Goal: Task Accomplishment & Management: Manage account settings

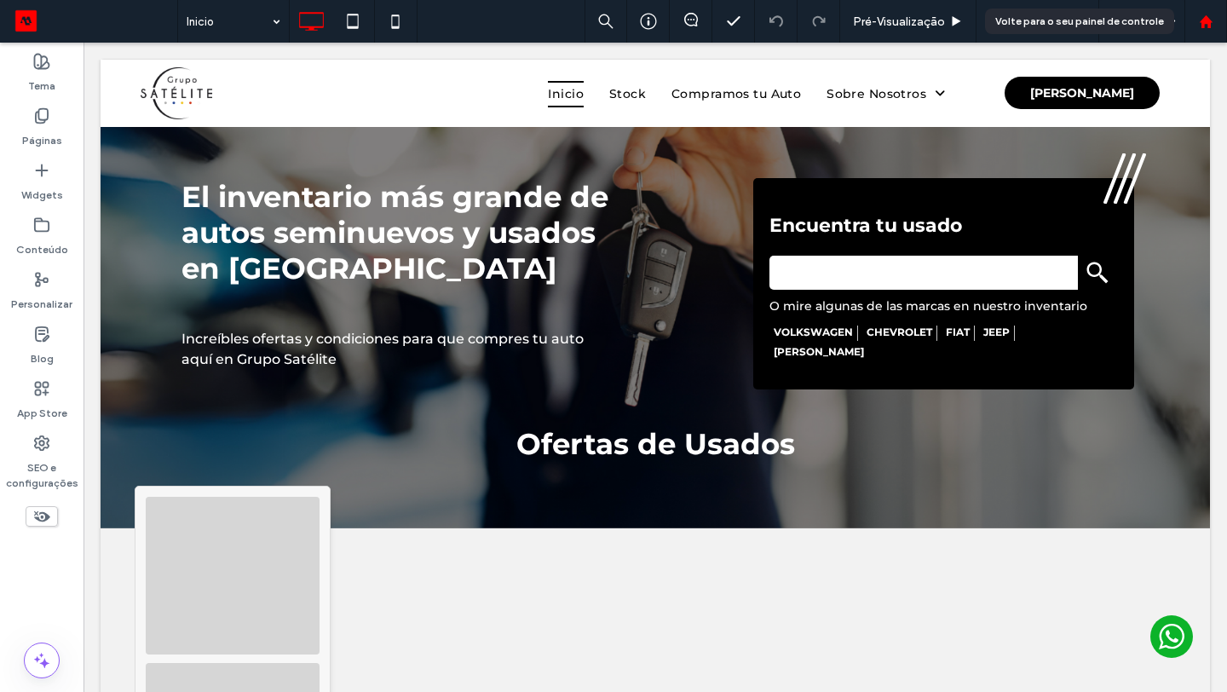
click at [1199, 30] on div at bounding box center [1205, 21] width 43 height 43
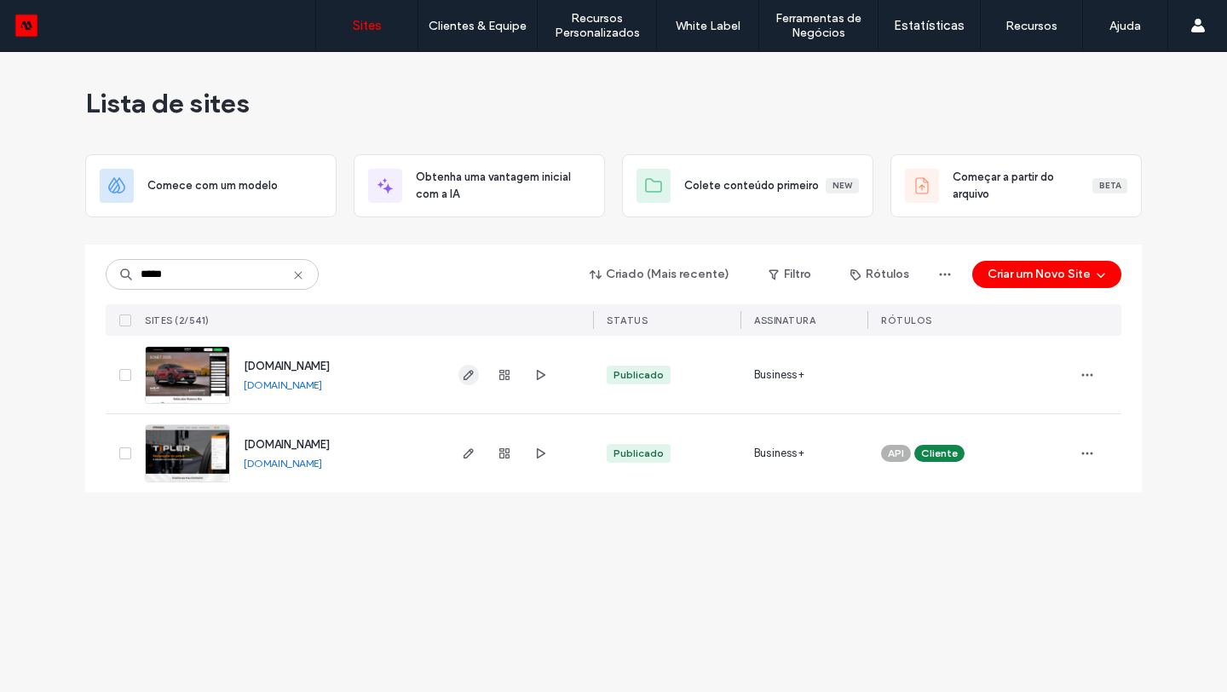
type input "*****"
click at [467, 379] on icon "button" at bounding box center [469, 375] width 14 height 14
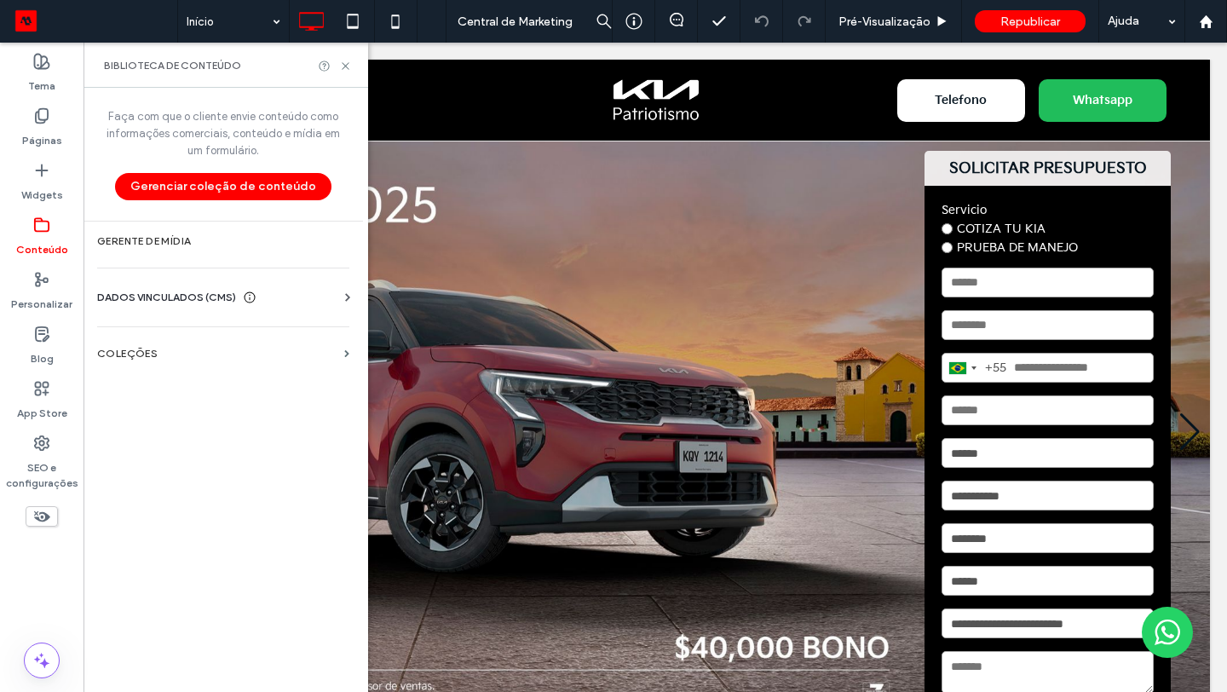
click at [318, 294] on div "DADOS VINCULADOS (CMS)" at bounding box center [226, 297] width 259 height 17
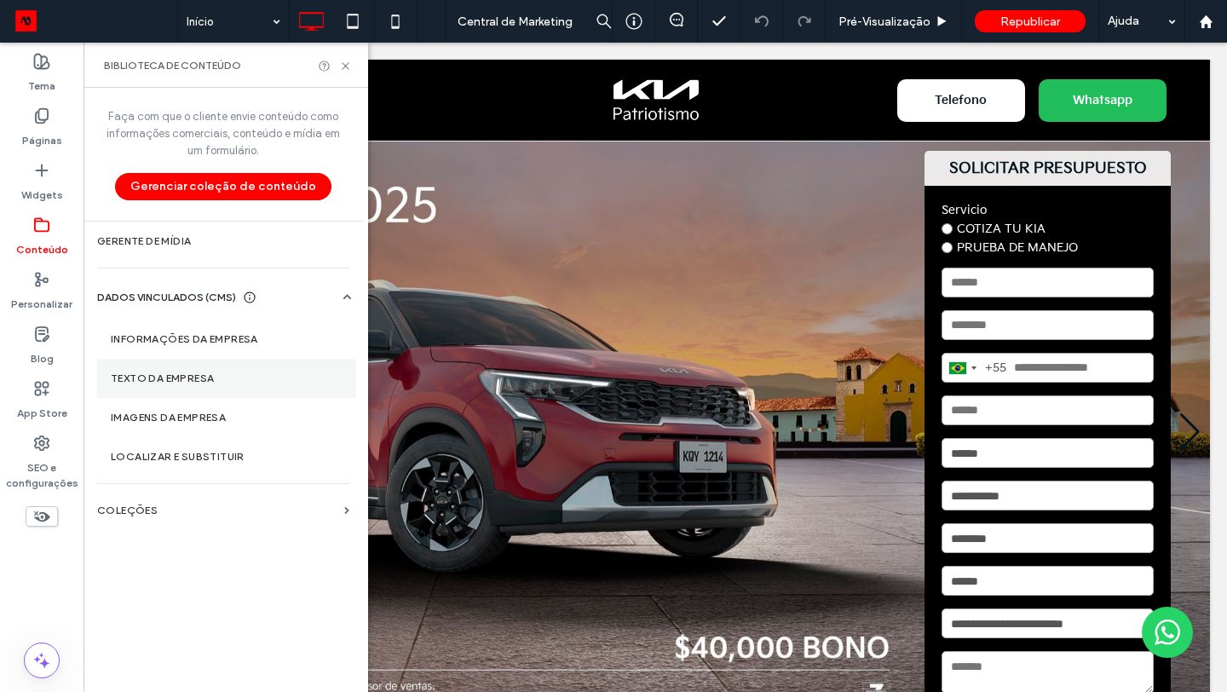
click at [216, 374] on label "Texto da empresa" at bounding box center [227, 378] width 232 height 12
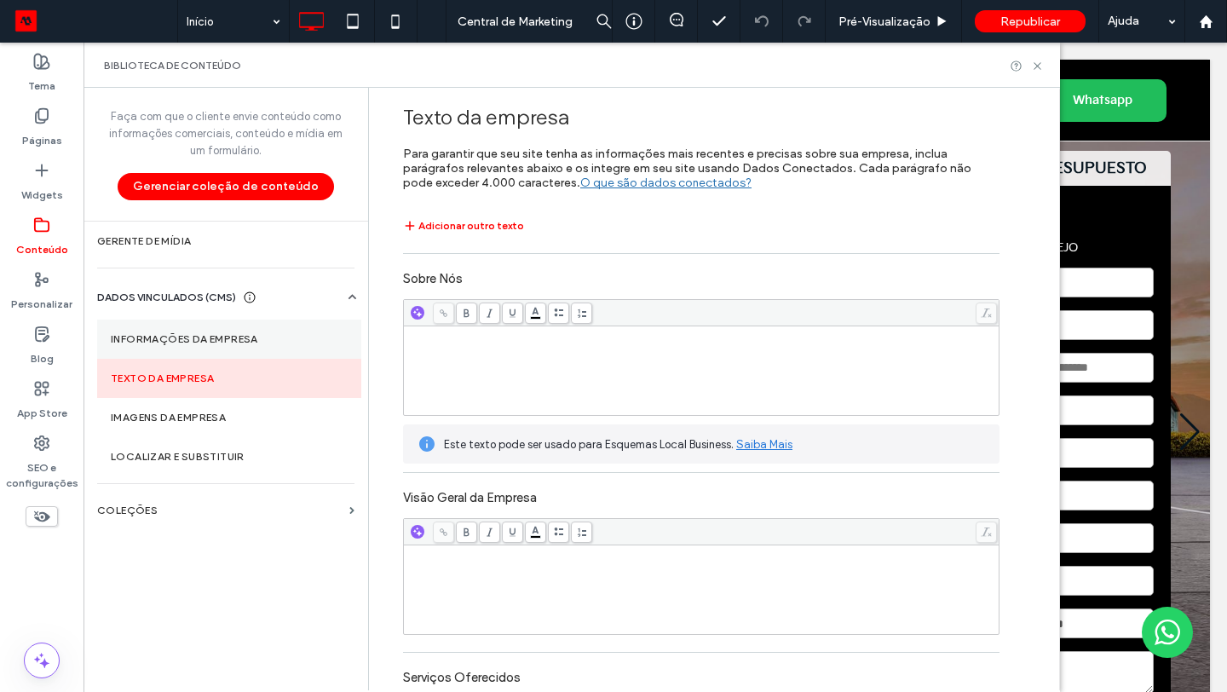
click at [227, 329] on section "Informações da empresa" at bounding box center [229, 339] width 264 height 39
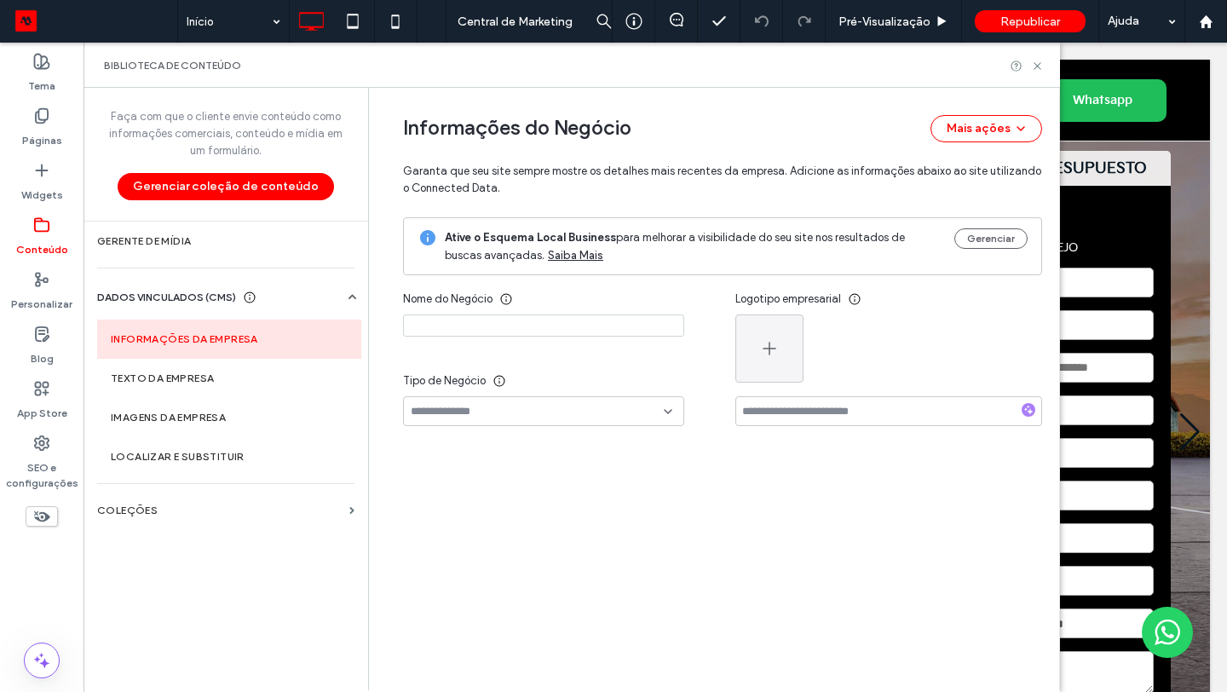
type input "**********"
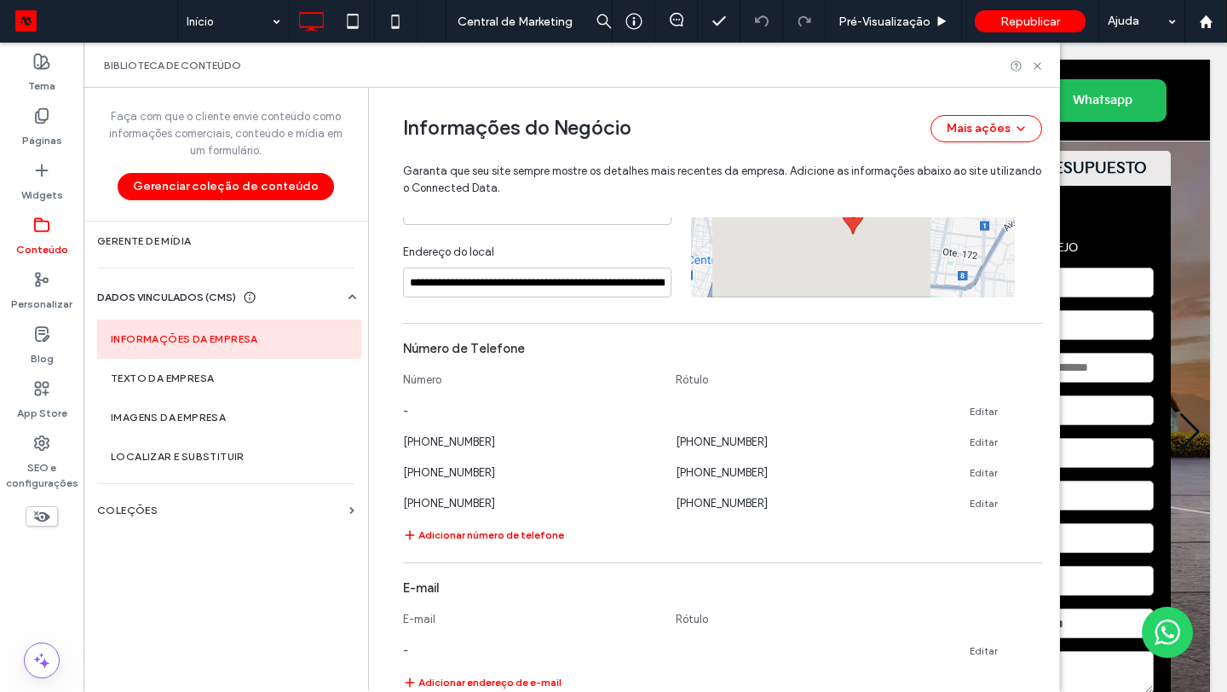
scroll to position [375, 0]
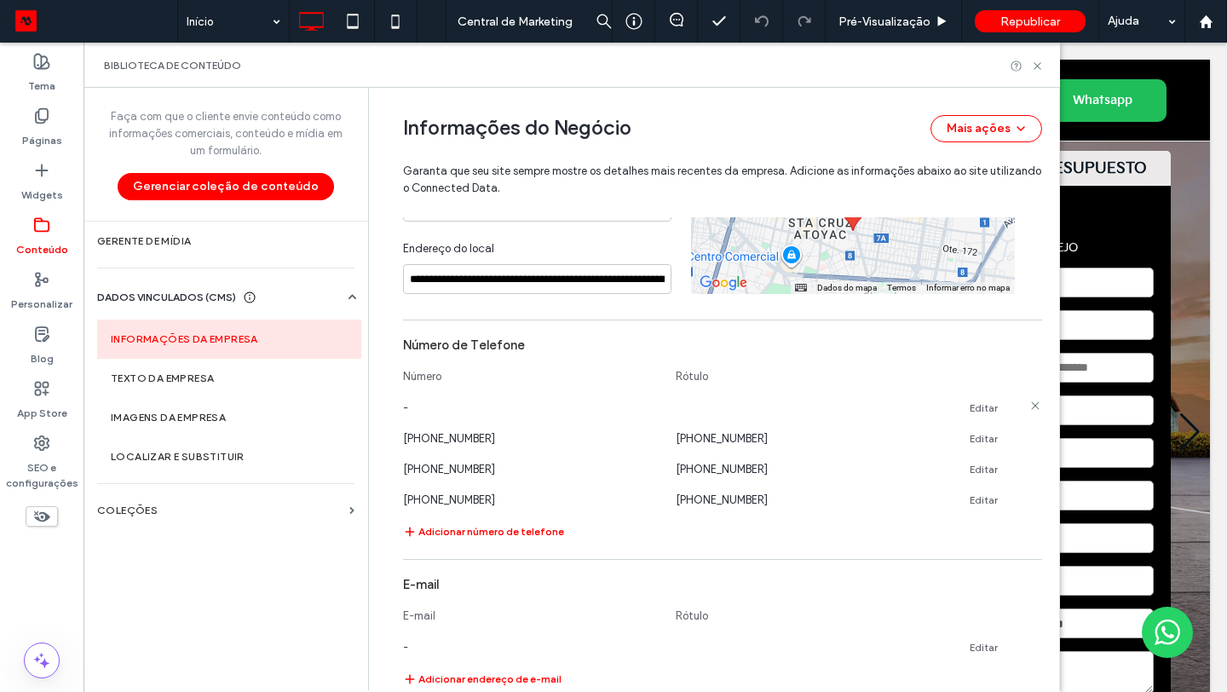
click at [979, 406] on link "Editar" at bounding box center [984, 408] width 28 height 14
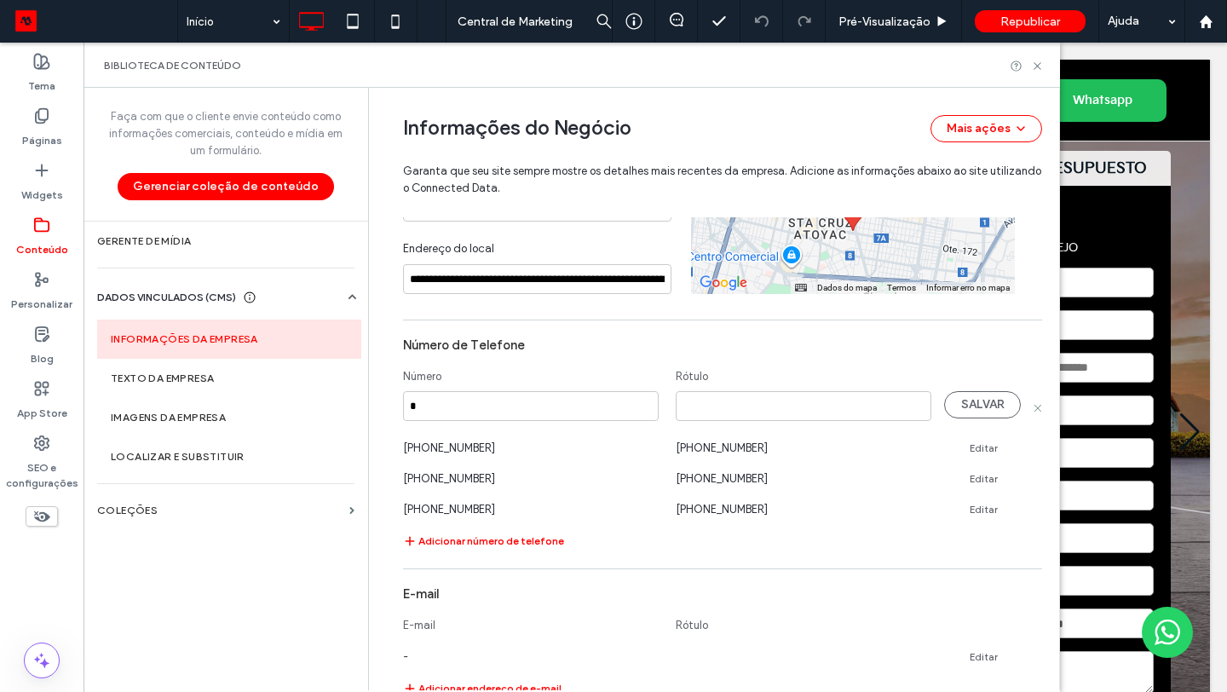
click at [541, 417] on input "*" at bounding box center [531, 406] width 256 height 30
click at [467, 409] on input "**********" at bounding box center [531, 406] width 256 height 30
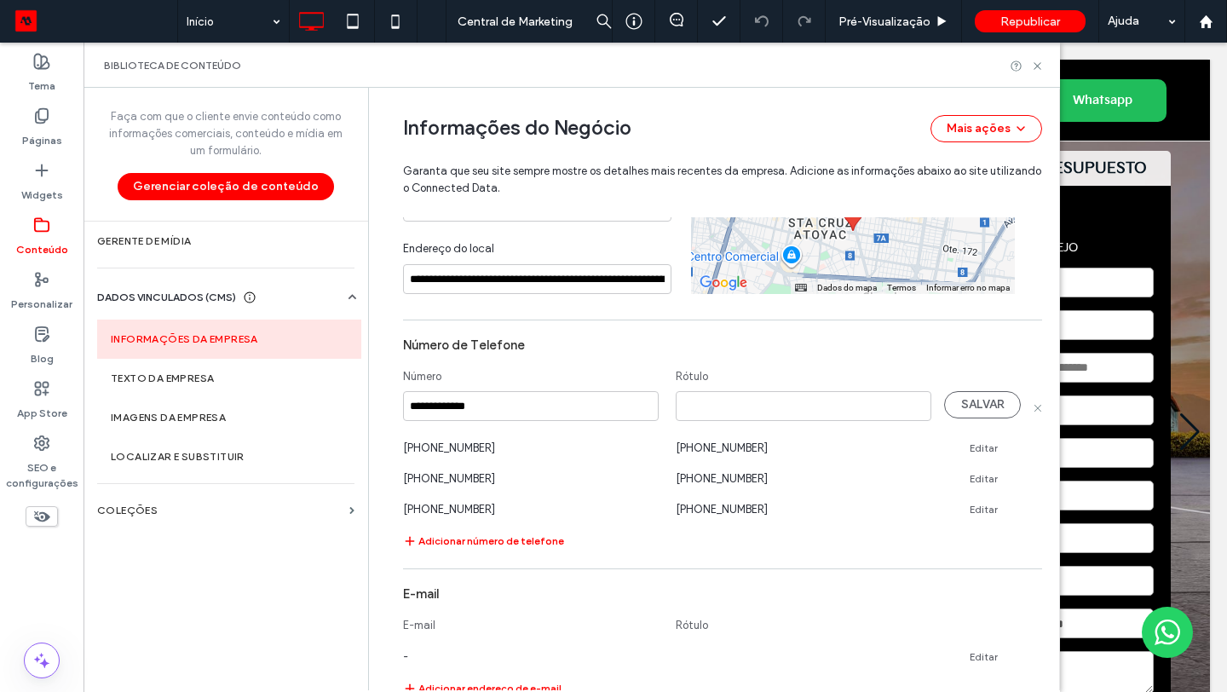
type input "**********"
click at [740, 406] on input at bounding box center [804, 406] width 256 height 30
paste input "**********"
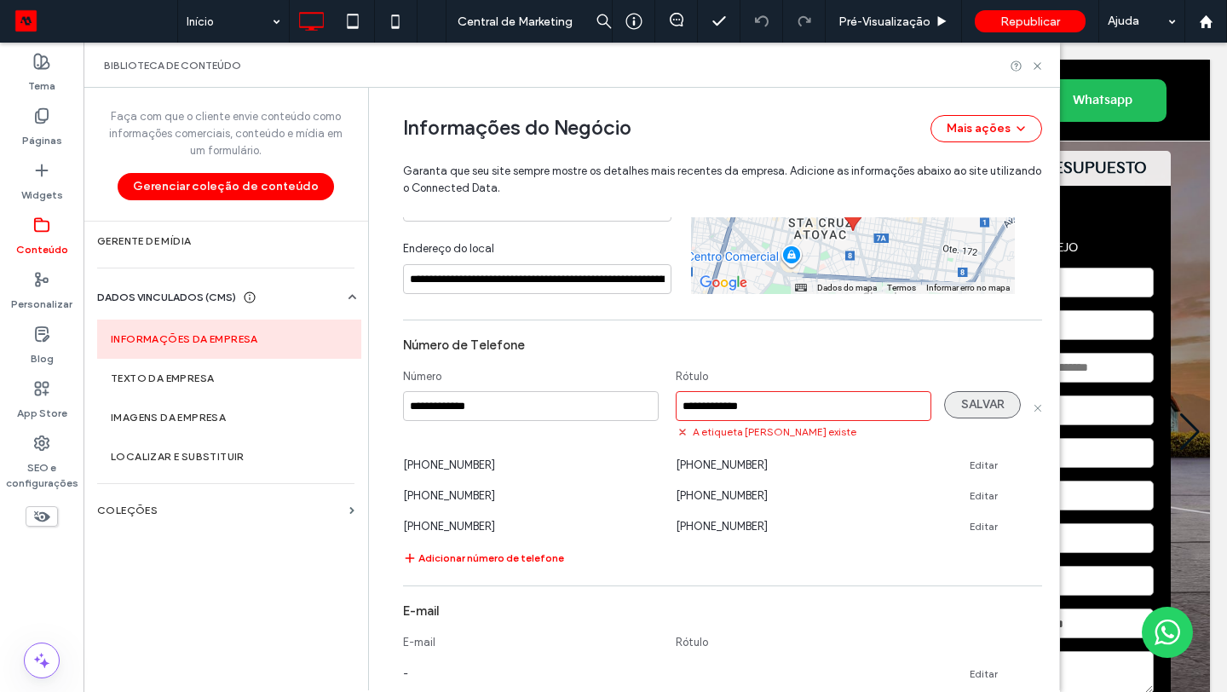
type input "**********"
click at [985, 400] on button "SALVAR" at bounding box center [982, 404] width 77 height 27
click at [1033, 400] on span at bounding box center [1037, 407] width 9 height 32
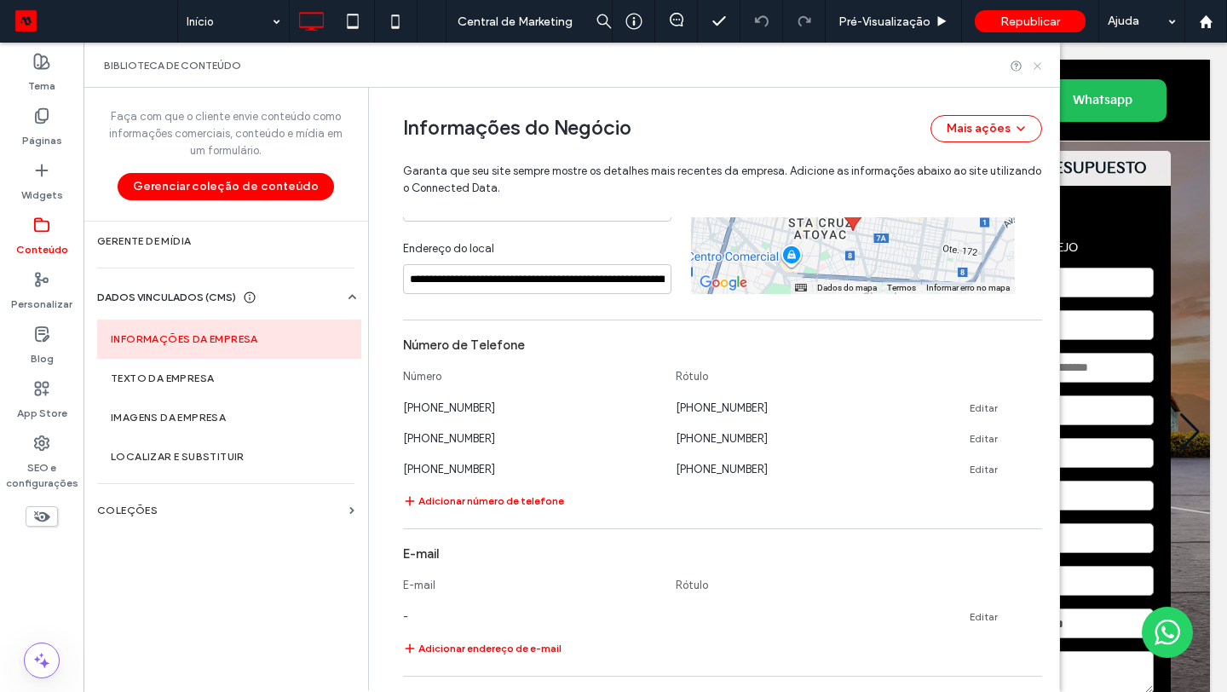
click at [1039, 69] on icon at bounding box center [1037, 66] width 13 height 13
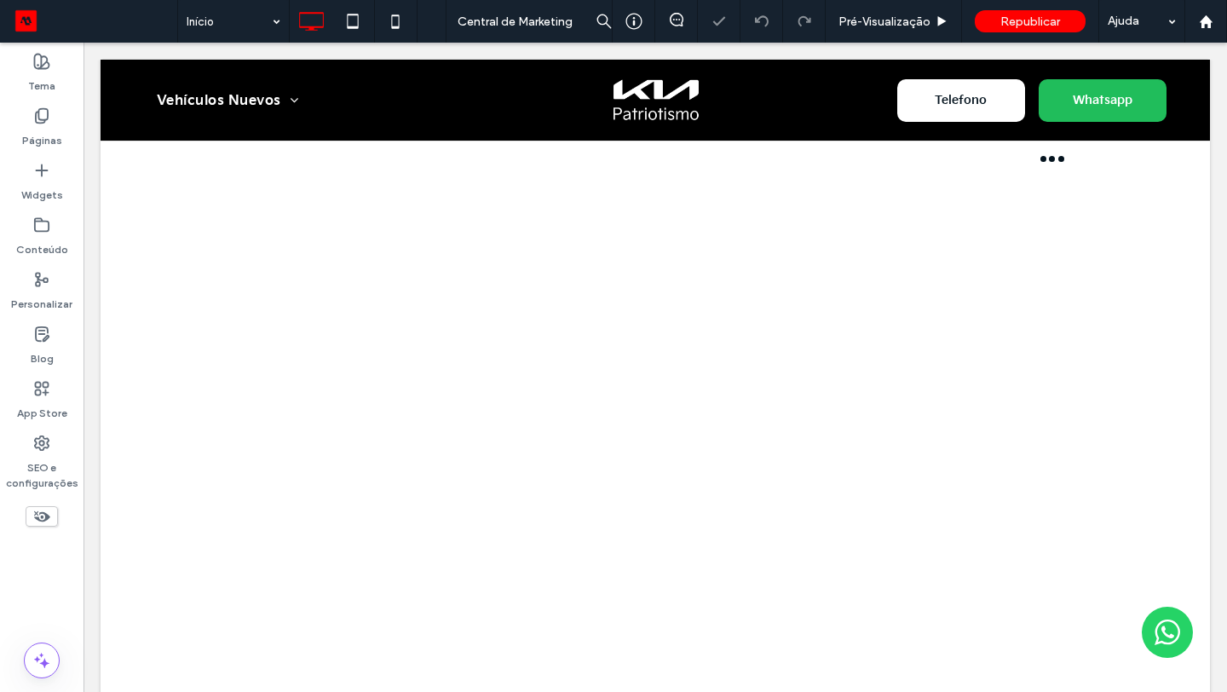
scroll to position [0, 0]
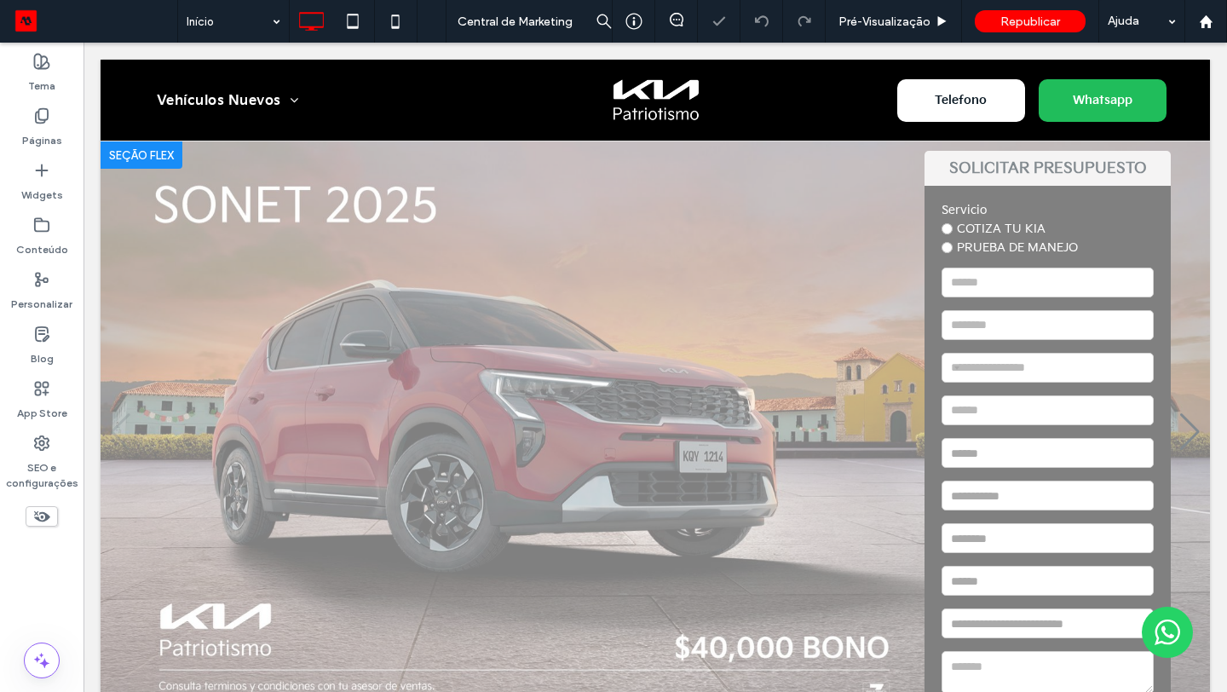
click at [962, 101] on div "Clique para editar no Modo Flex" at bounding box center [655, 100] width 1109 height 81
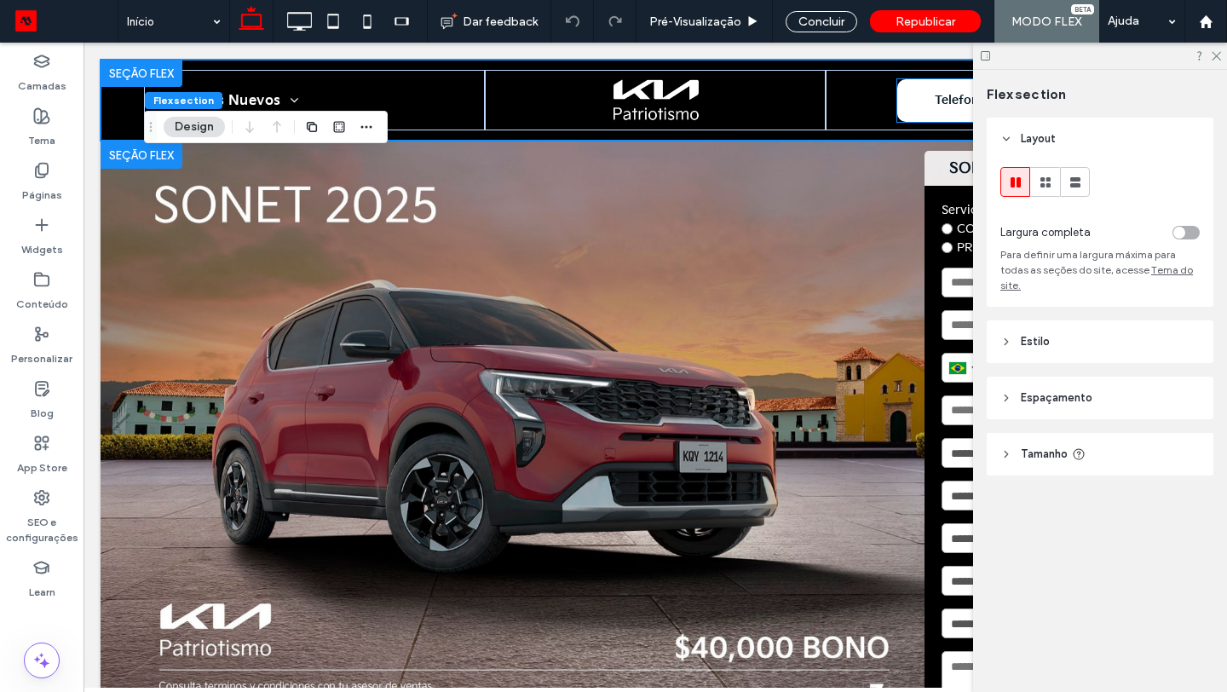
click at [962, 101] on span "Telefono" at bounding box center [961, 100] width 64 height 32
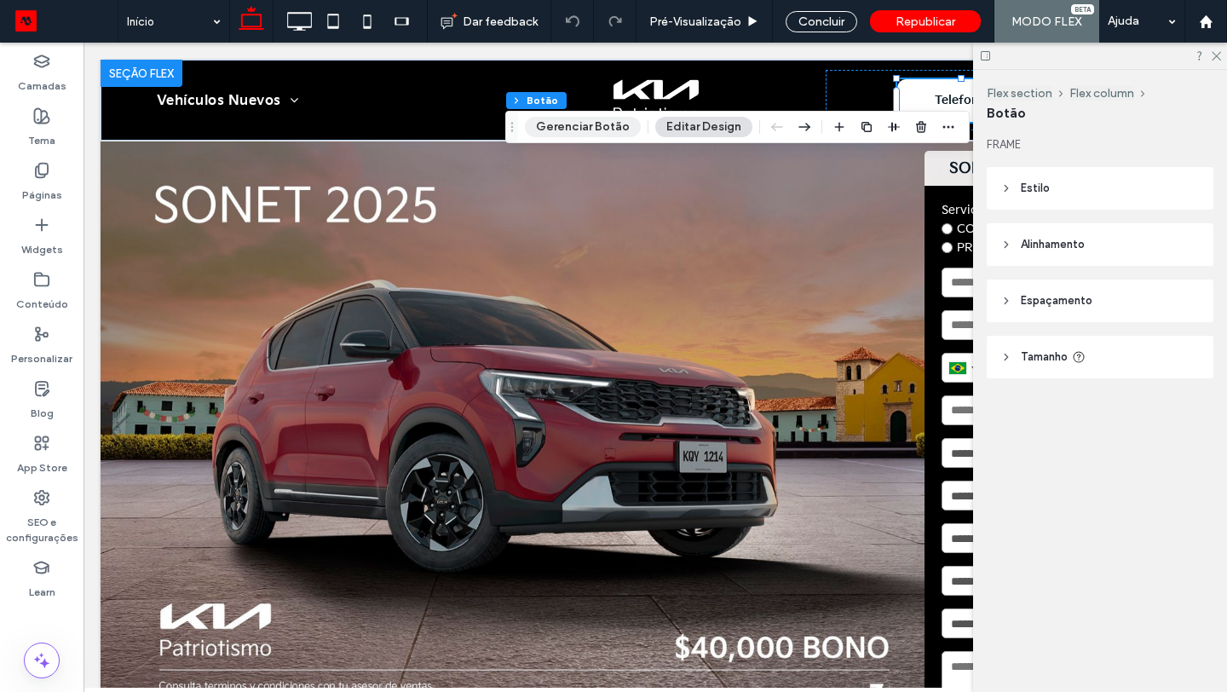
click at [569, 132] on button "Gerenciar Botão" at bounding box center [583, 127] width 116 height 20
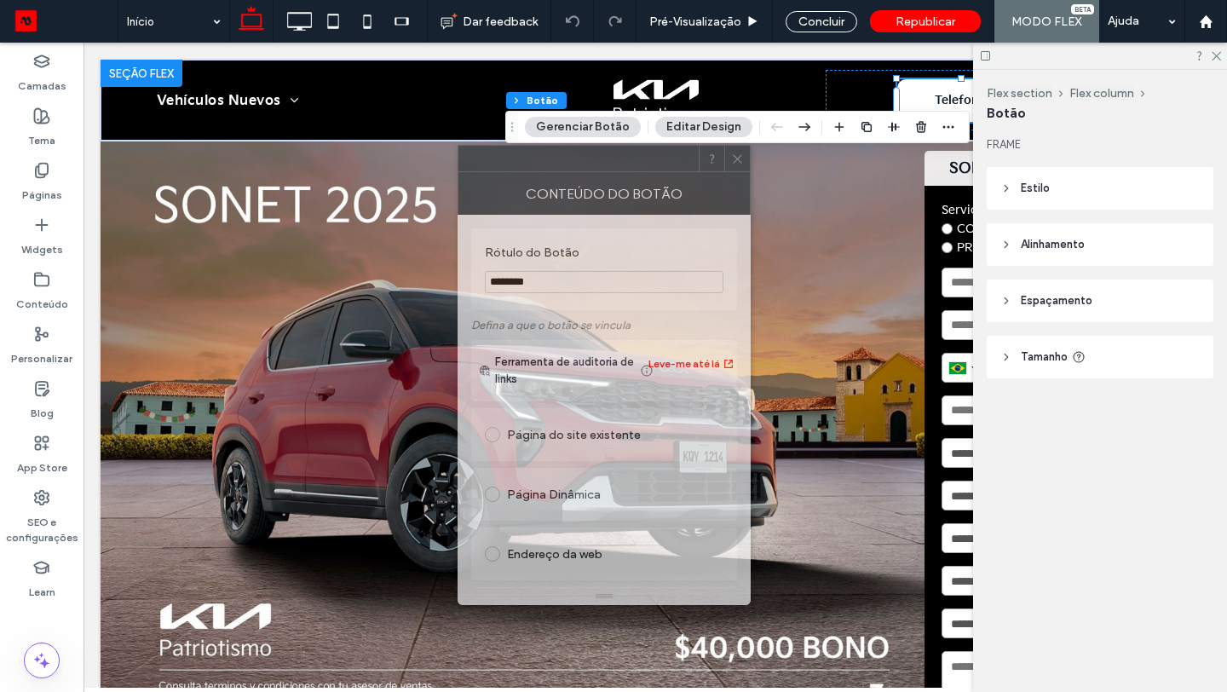
drag, startPoint x: 1037, startPoint y: 168, endPoint x: 562, endPoint y: 190, distance: 475.1
click at [562, 190] on div "Conteúdo do botão" at bounding box center [604, 193] width 293 height 43
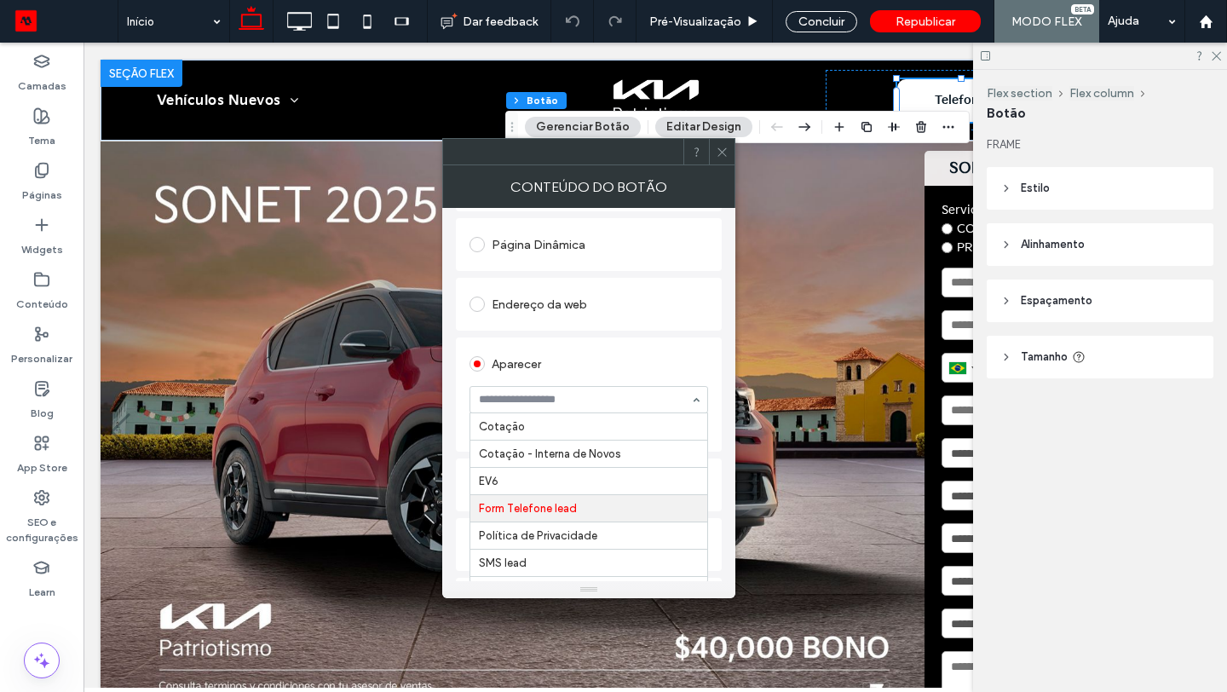
scroll to position [55, 0]
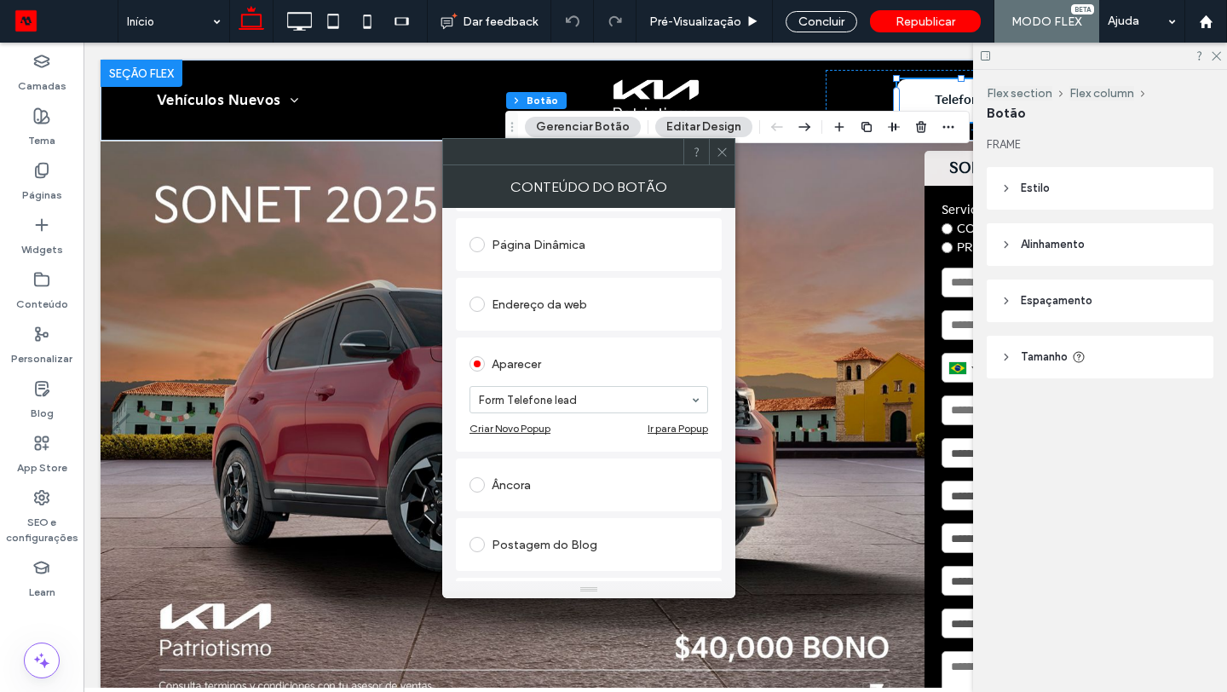
click at [616, 377] on div "Aparecer" at bounding box center [588, 363] width 239 height 27
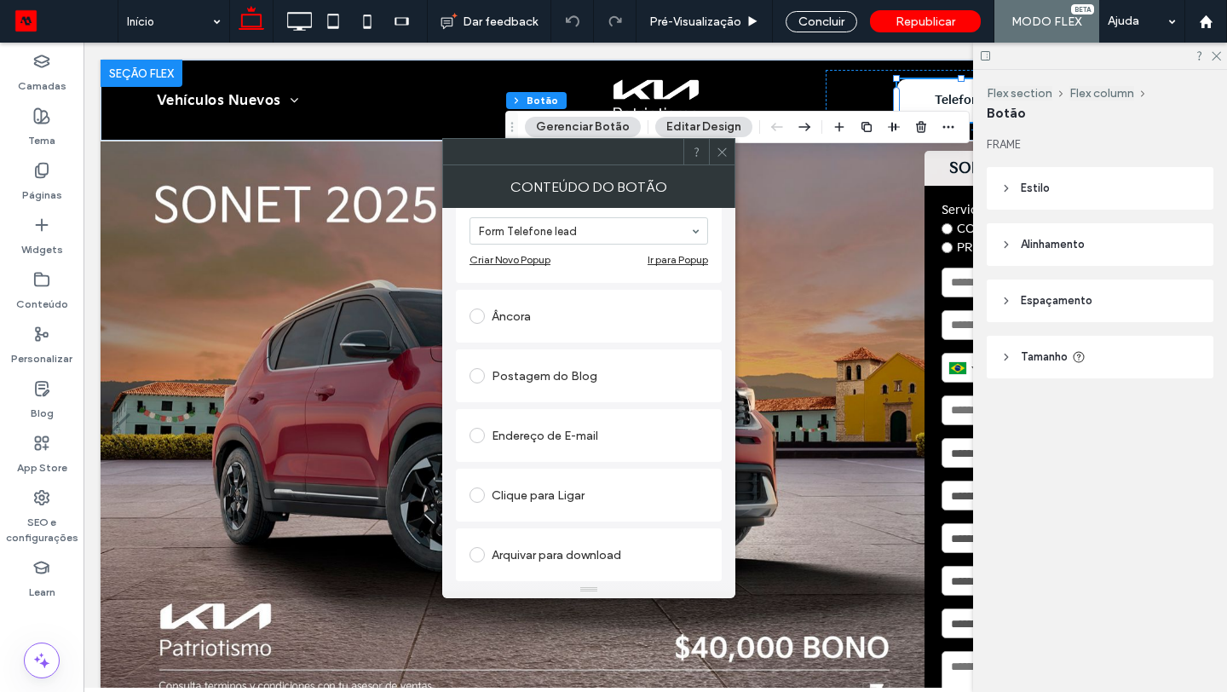
scroll to position [413, 0]
click at [599, 495] on div "Clique para Ligar" at bounding box center [588, 494] width 239 height 27
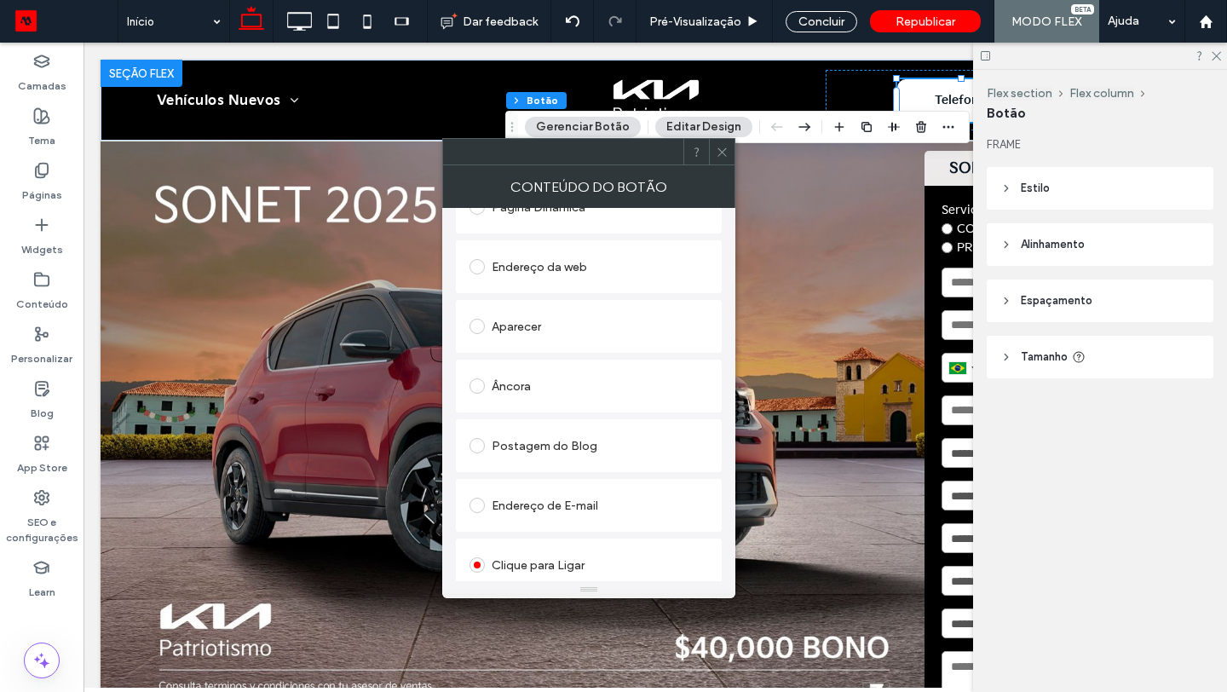
scroll to position [278, 0]
click at [570, 338] on div "Aparecer" at bounding box center [588, 328] width 239 height 27
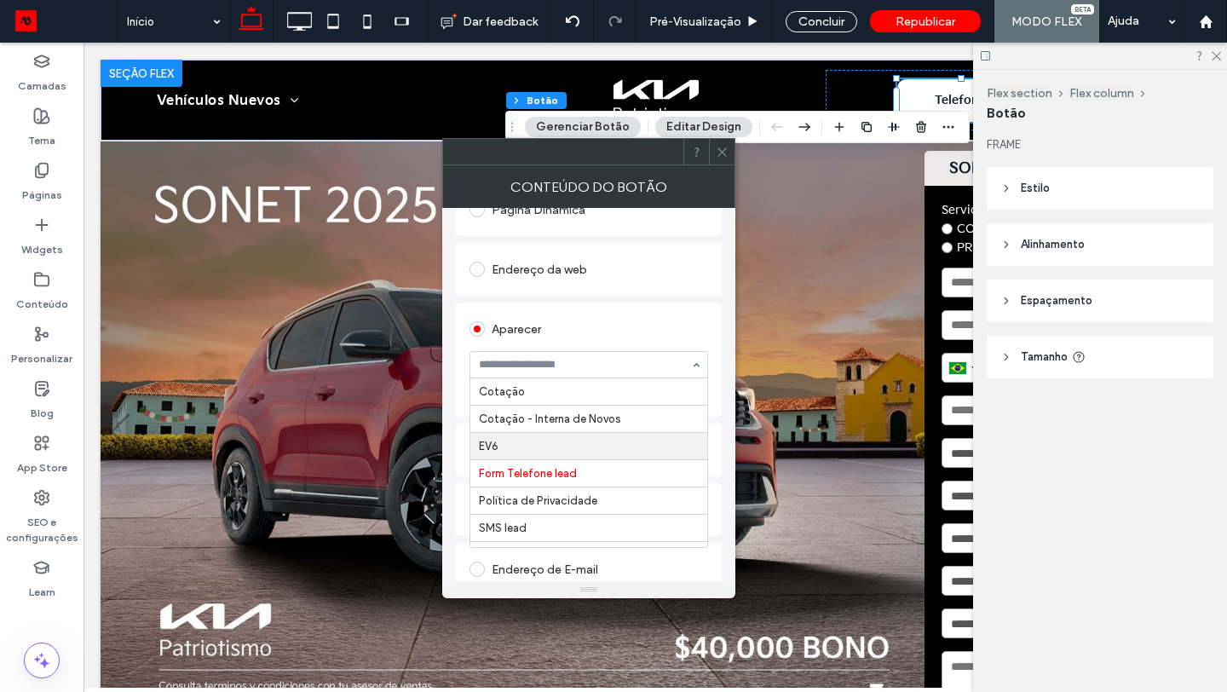
scroll to position [55, 0]
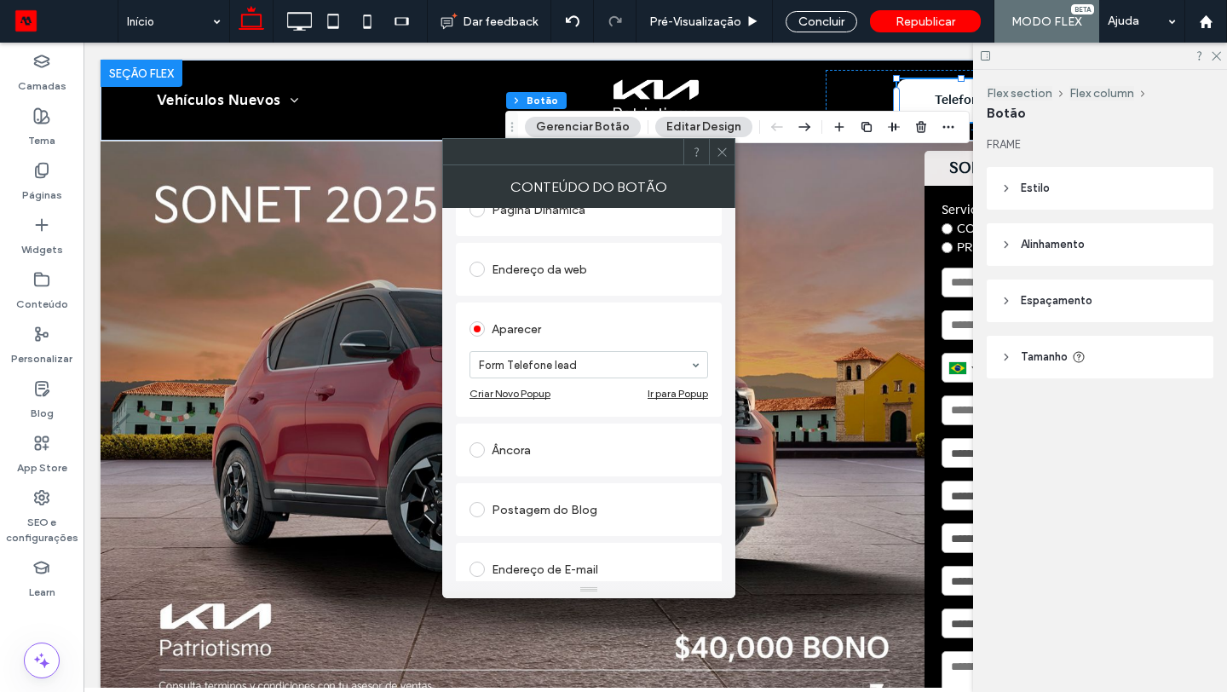
click at [719, 158] on icon at bounding box center [722, 152] width 13 height 13
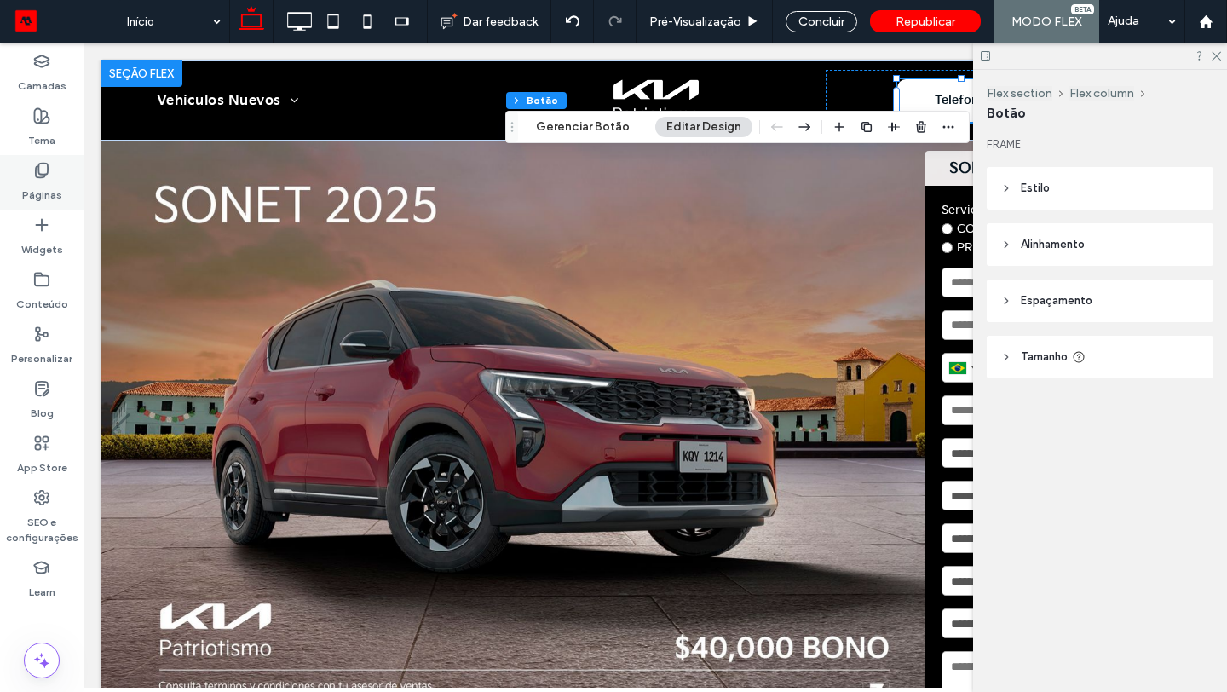
click at [26, 184] on label "Páginas" at bounding box center [42, 191] width 40 height 24
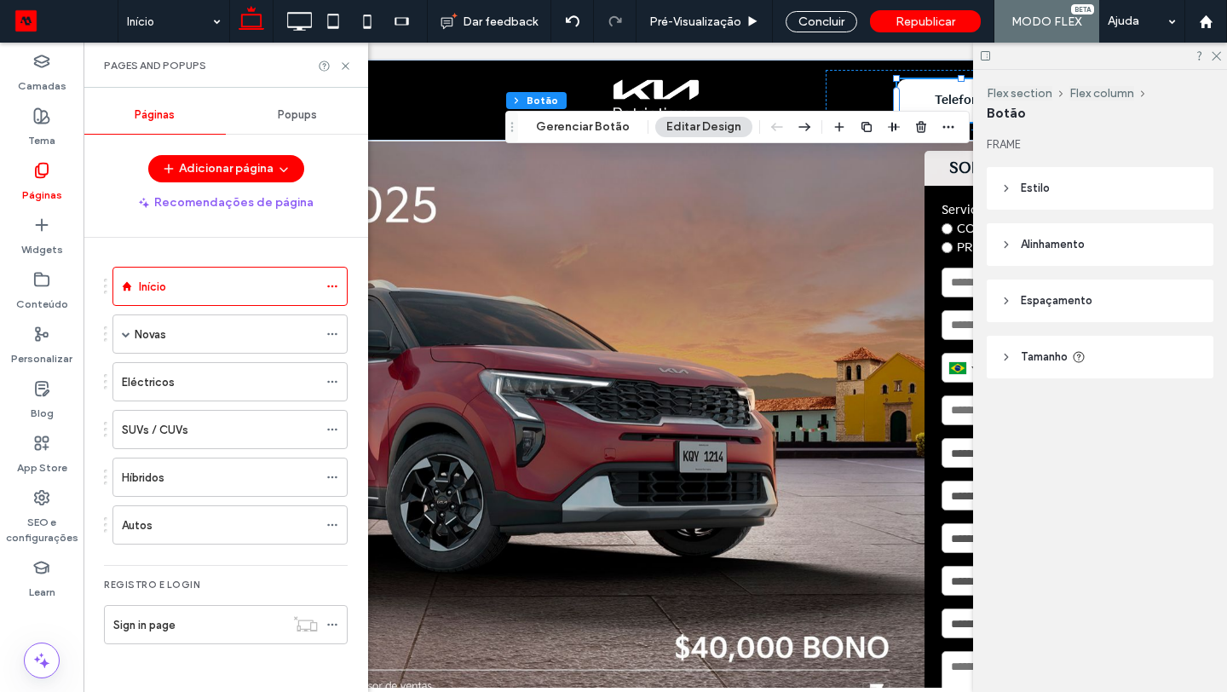
click at [311, 114] on span "Popups" at bounding box center [297, 115] width 39 height 14
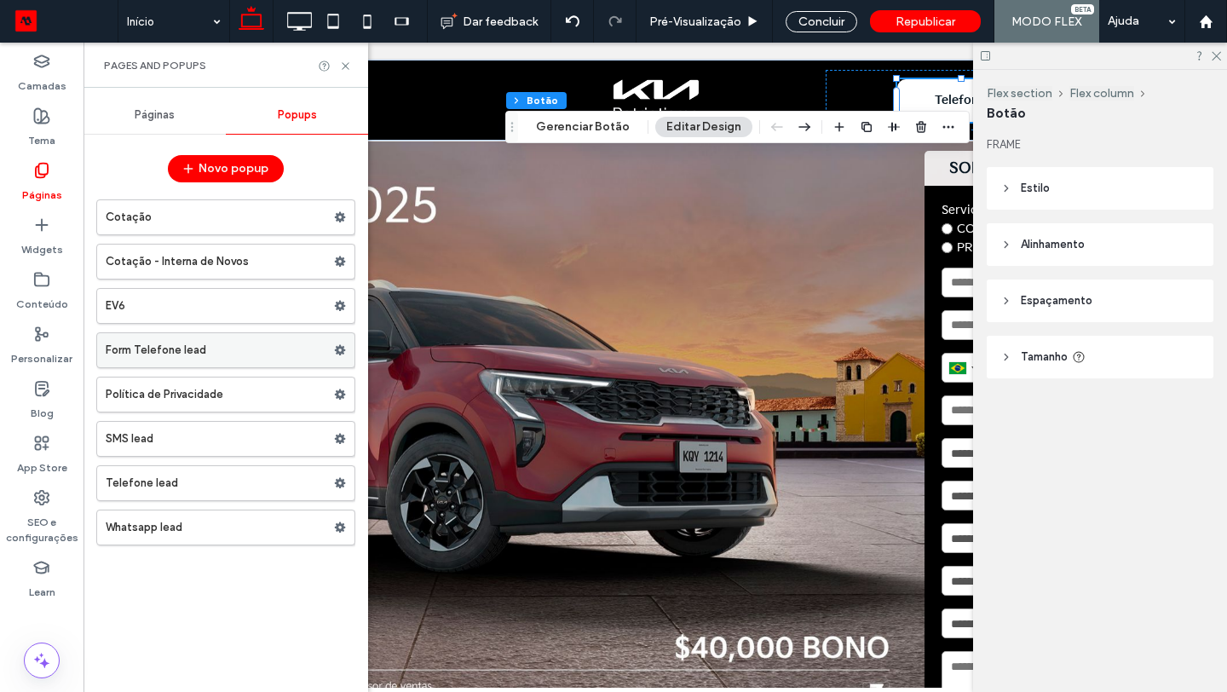
click at [339, 350] on icon at bounding box center [340, 350] width 12 height 12
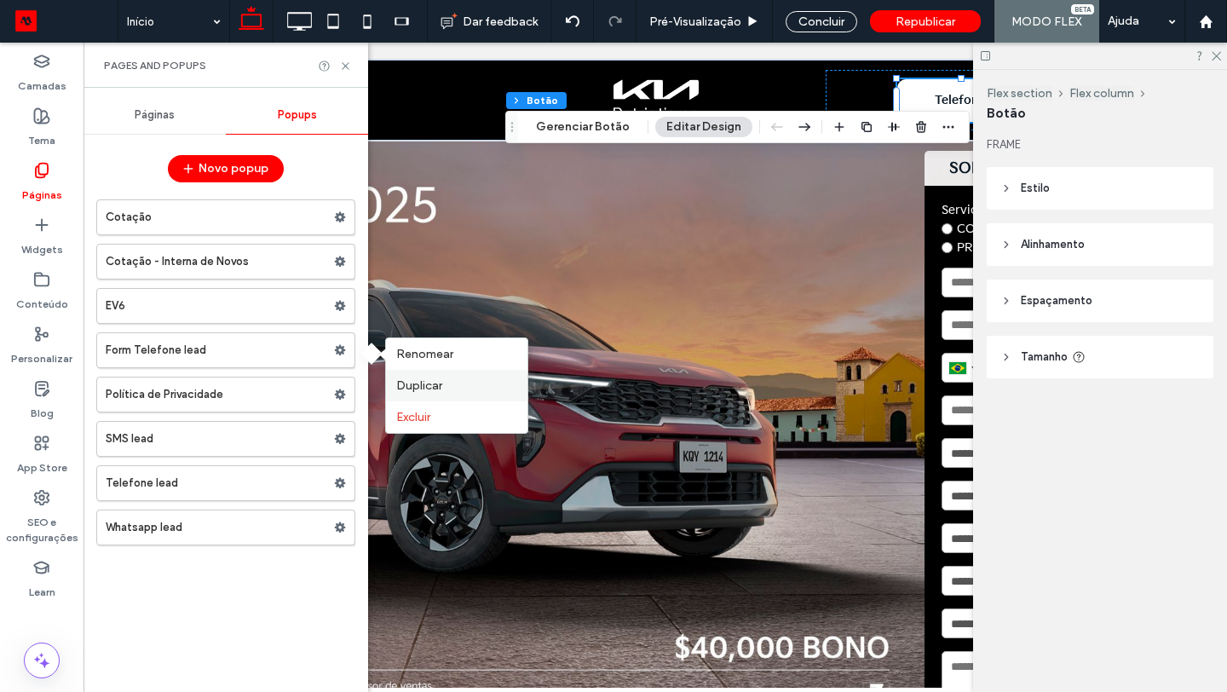
click at [452, 389] on label "Duplicar" at bounding box center [456, 385] width 121 height 14
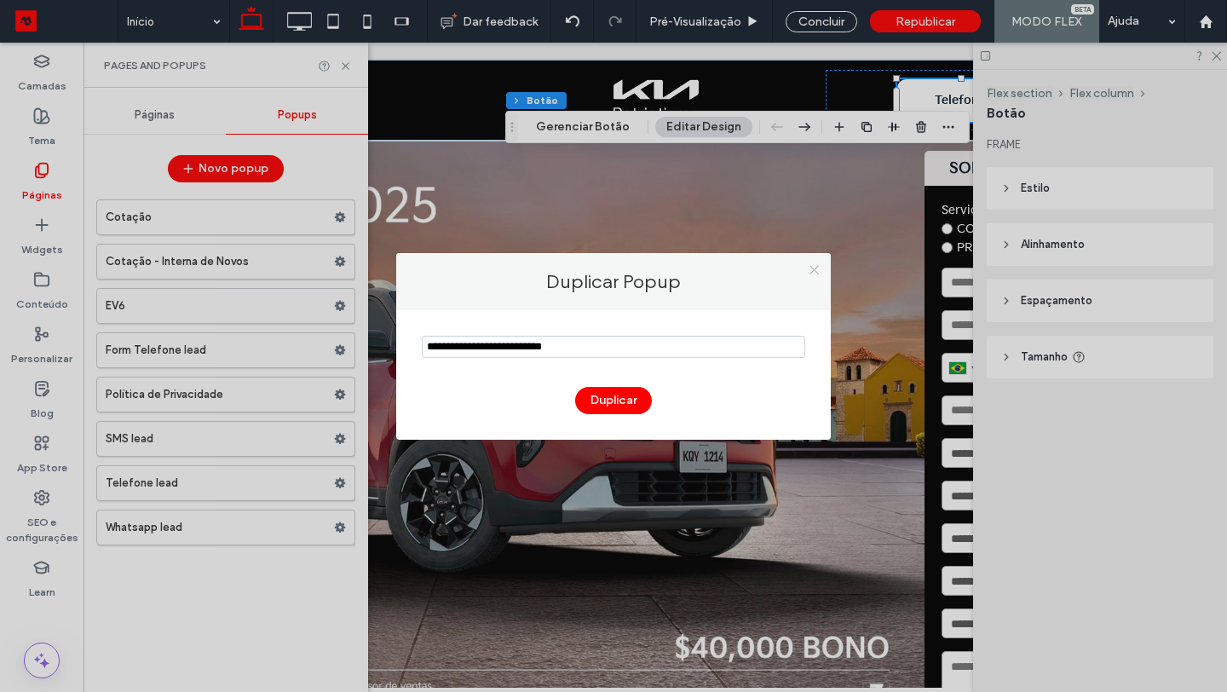
click at [812, 269] on icon at bounding box center [814, 269] width 13 height 13
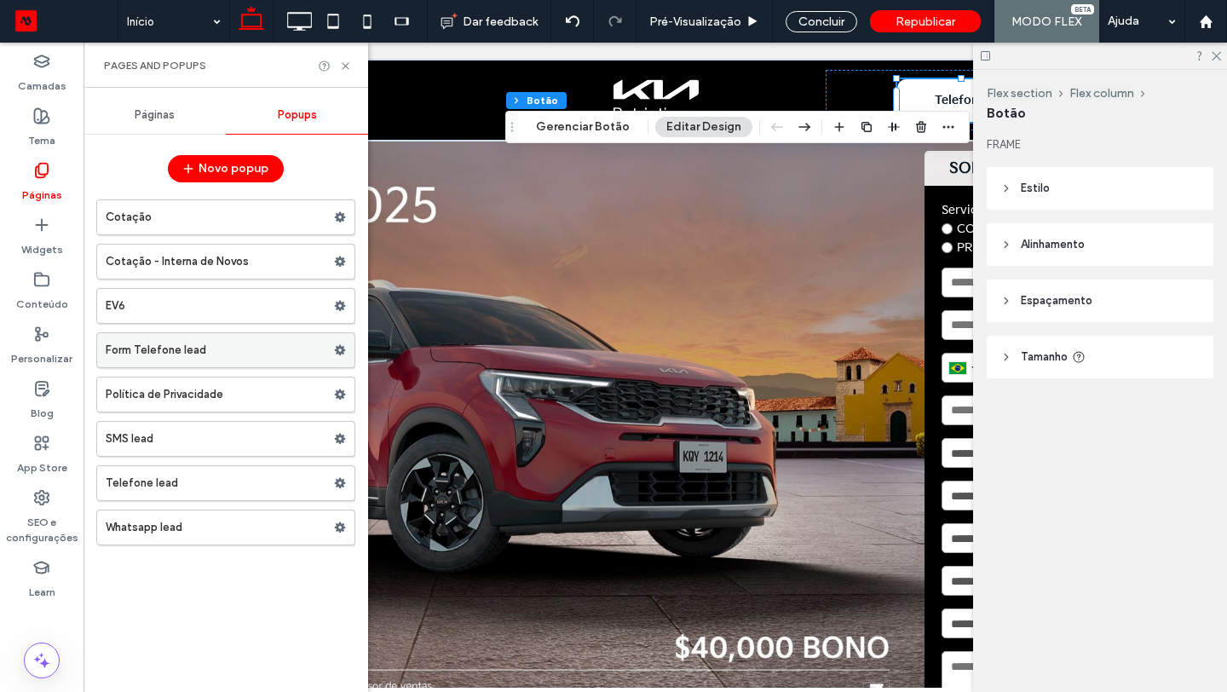
click at [250, 353] on label "Form Telefone lead" at bounding box center [220, 350] width 228 height 34
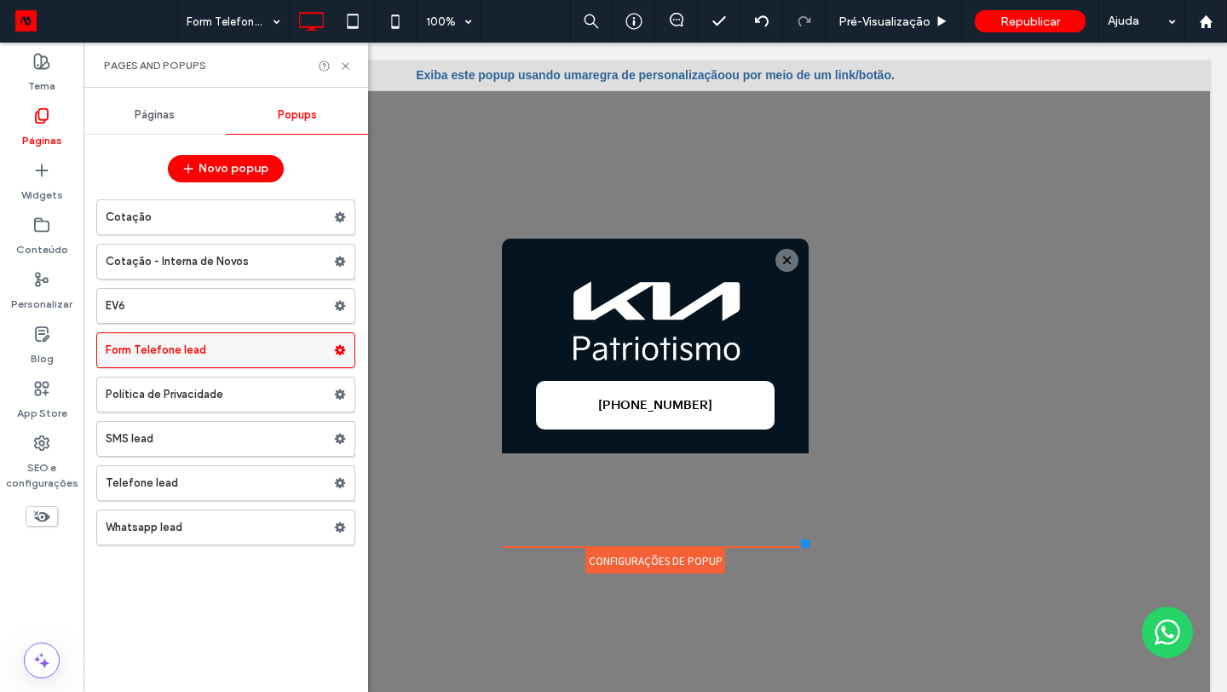
scroll to position [0, 0]
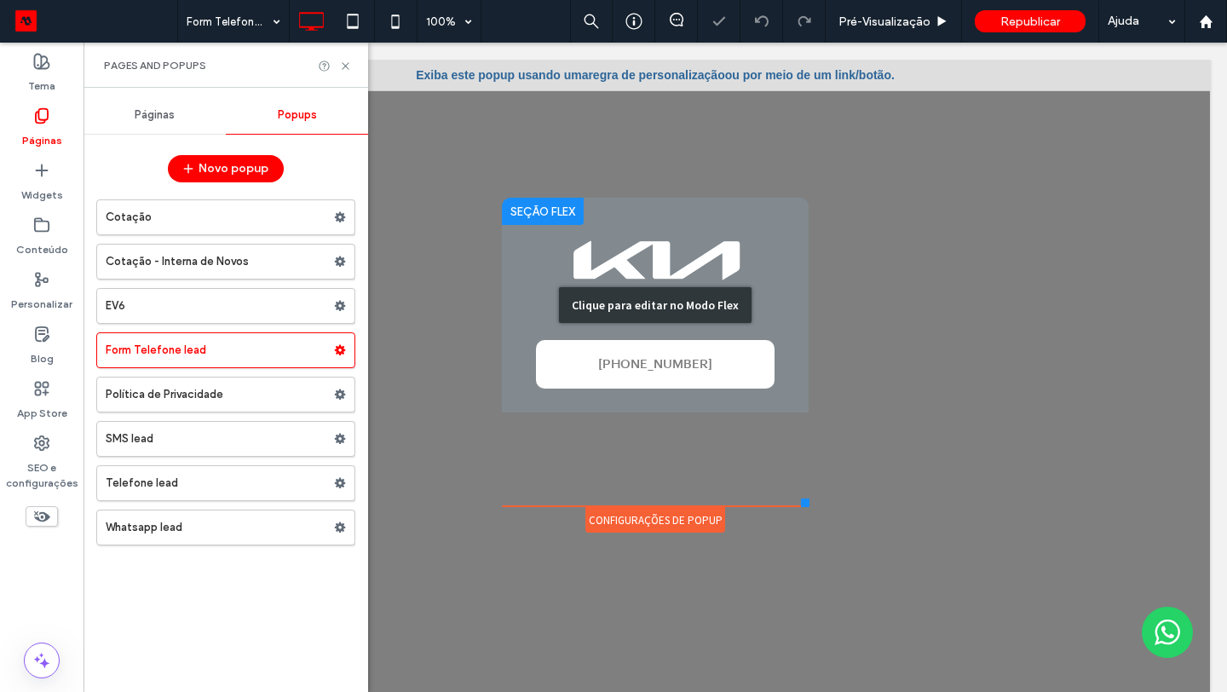
click at [632, 360] on div "Clique para editar no Modo Flex" at bounding box center [655, 305] width 307 height 215
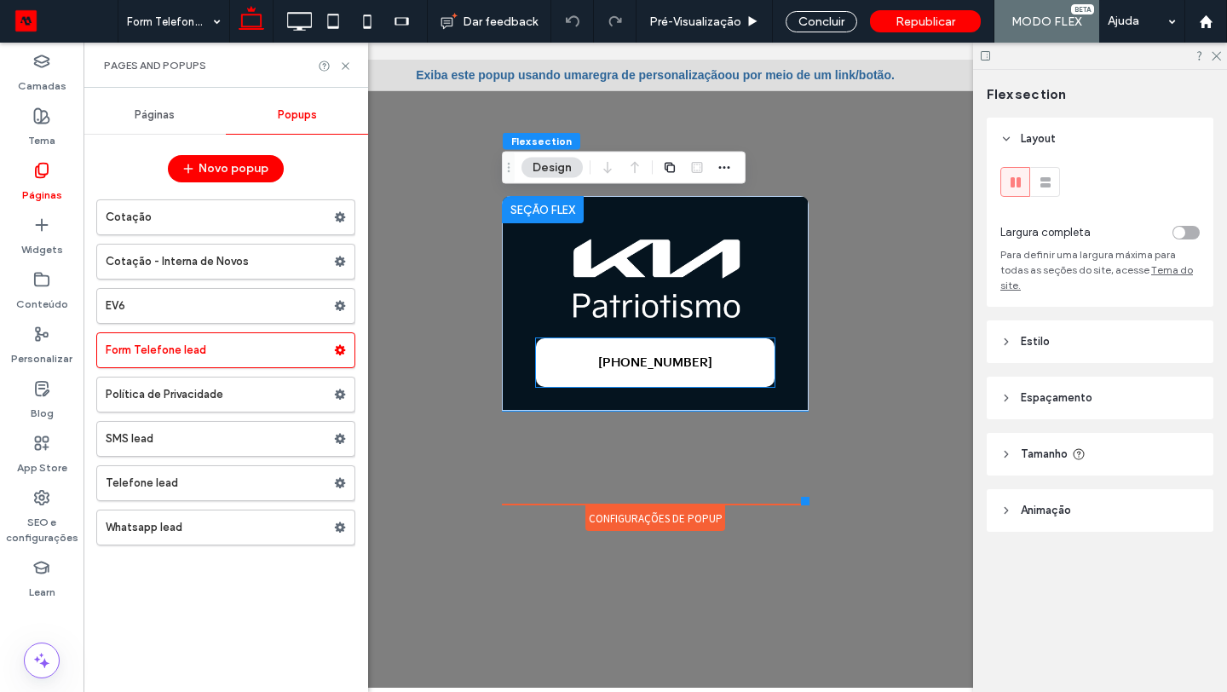
click at [632, 360] on span "(55) 9722-4697" at bounding box center [655, 362] width 114 height 14
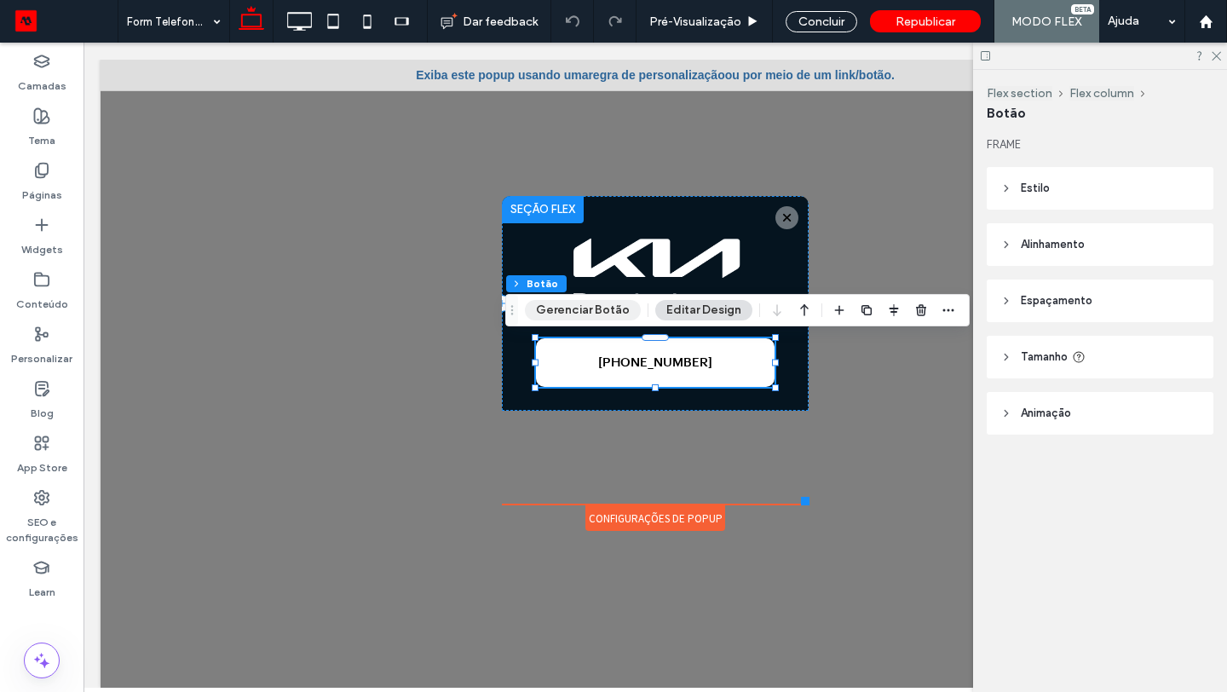
click at [604, 308] on button "Gerenciar Botão" at bounding box center [583, 310] width 116 height 20
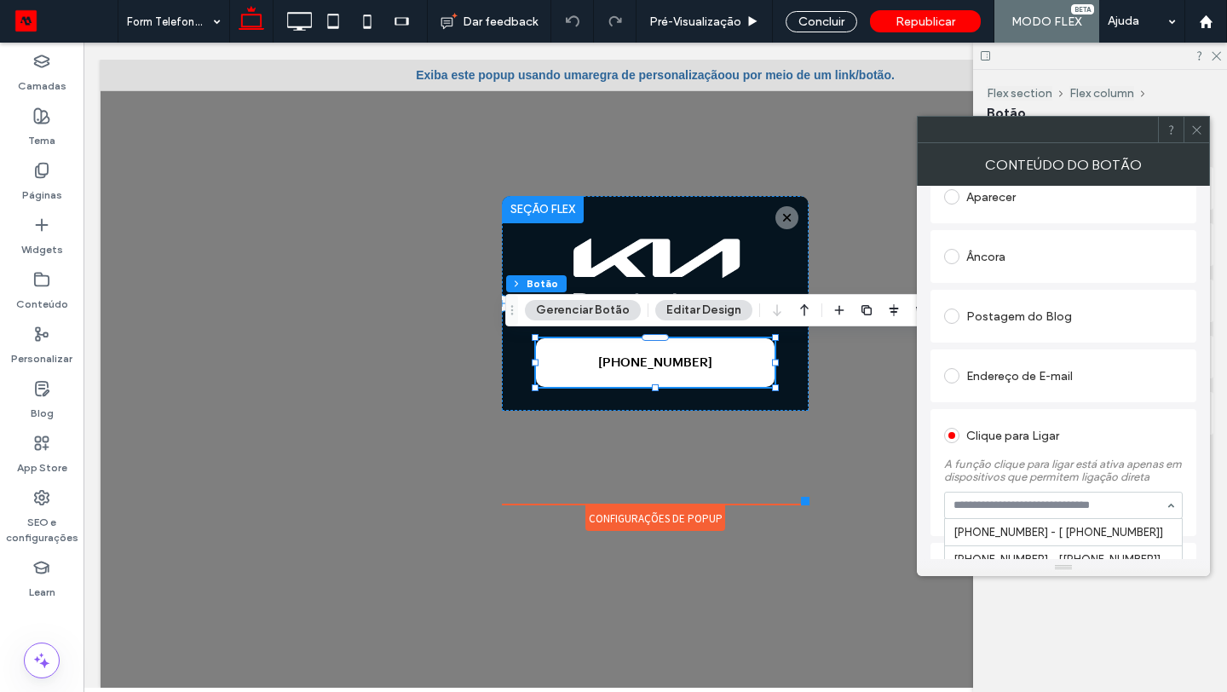
scroll to position [496, 0]
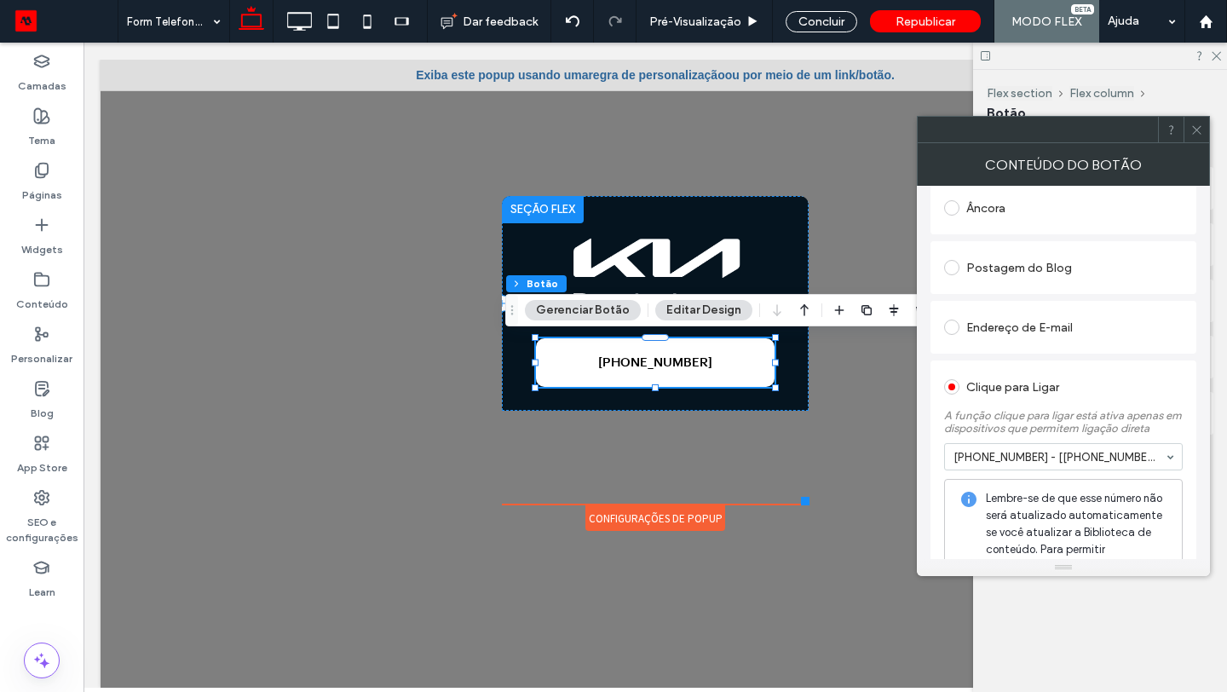
click at [735, 360] on link "(55) 9722-4697" at bounding box center [655, 362] width 239 height 49
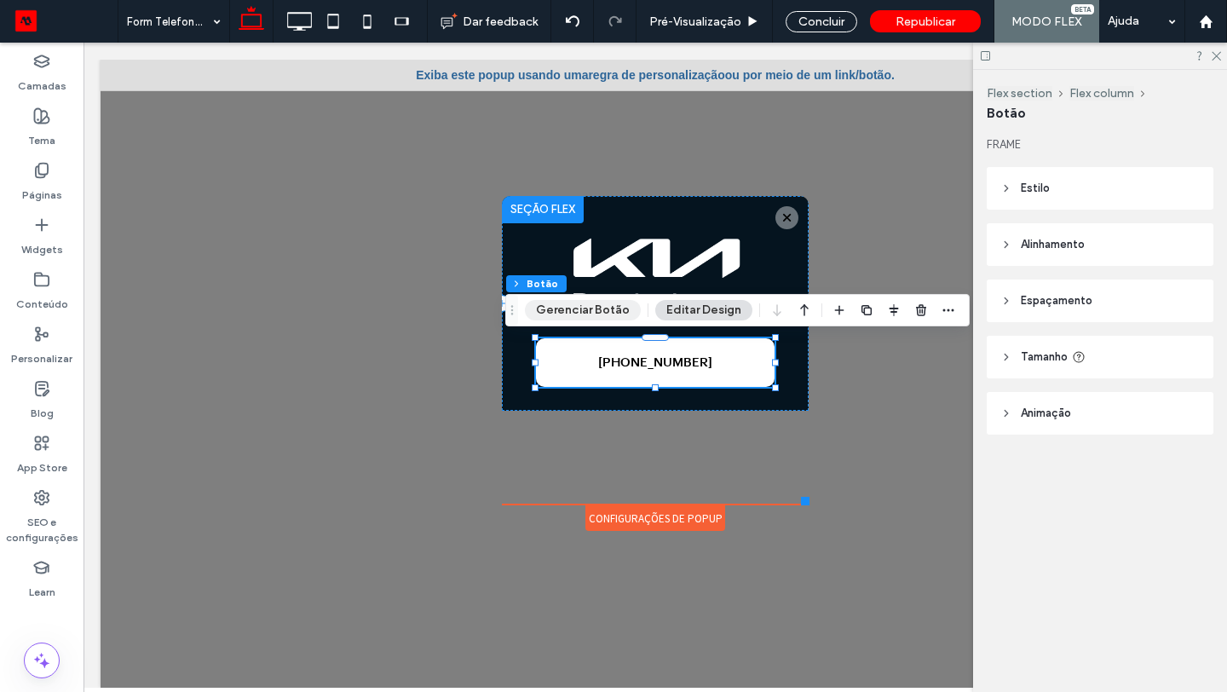
click at [599, 305] on button "Gerenciar Botão" at bounding box center [583, 310] width 116 height 20
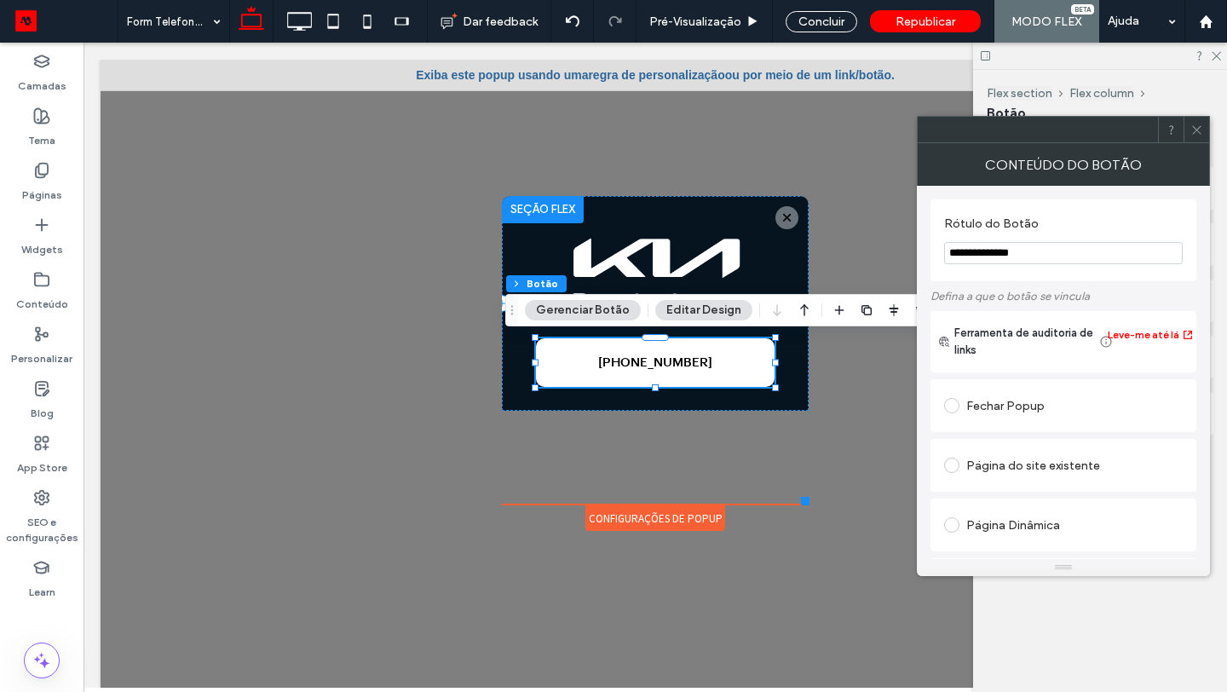
click at [1068, 252] on input "**********" at bounding box center [1063, 253] width 239 height 22
paste input "Rótulo do Botão"
click at [1056, 253] on input "**********" at bounding box center [1063, 253] width 239 height 22
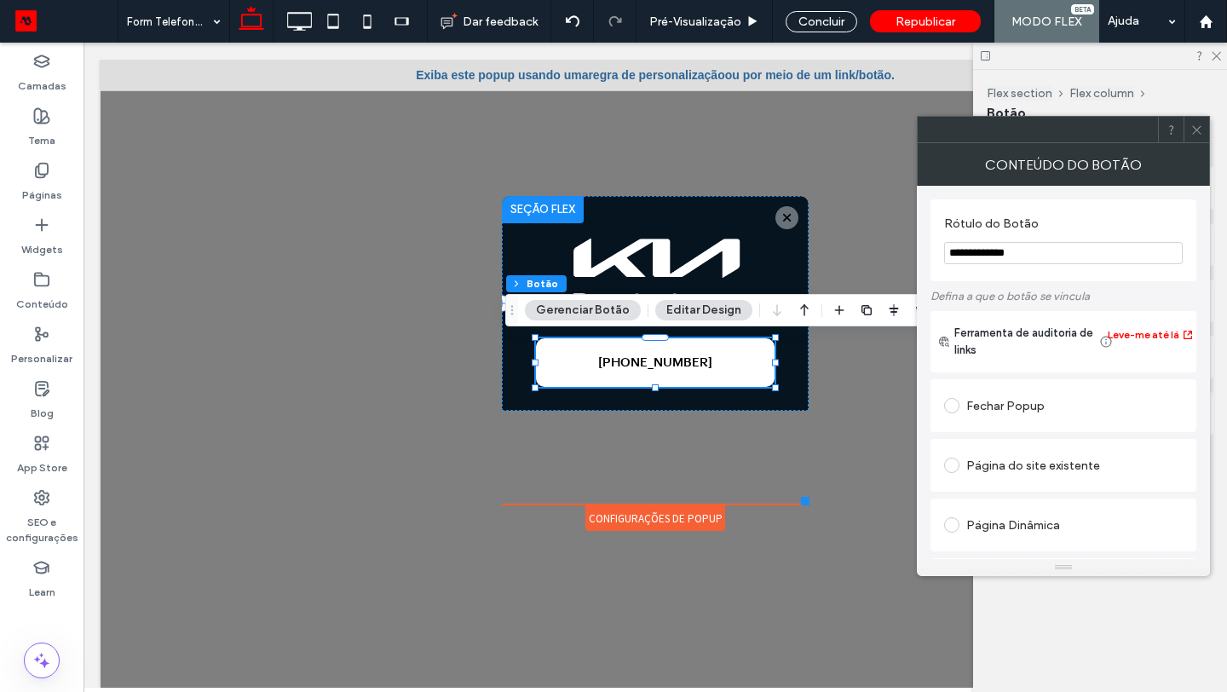
click at [1056, 253] on input "**********" at bounding box center [1063, 253] width 239 height 22
paste input "***"
type input "**********"
click at [1204, 123] on div at bounding box center [1196, 130] width 26 height 26
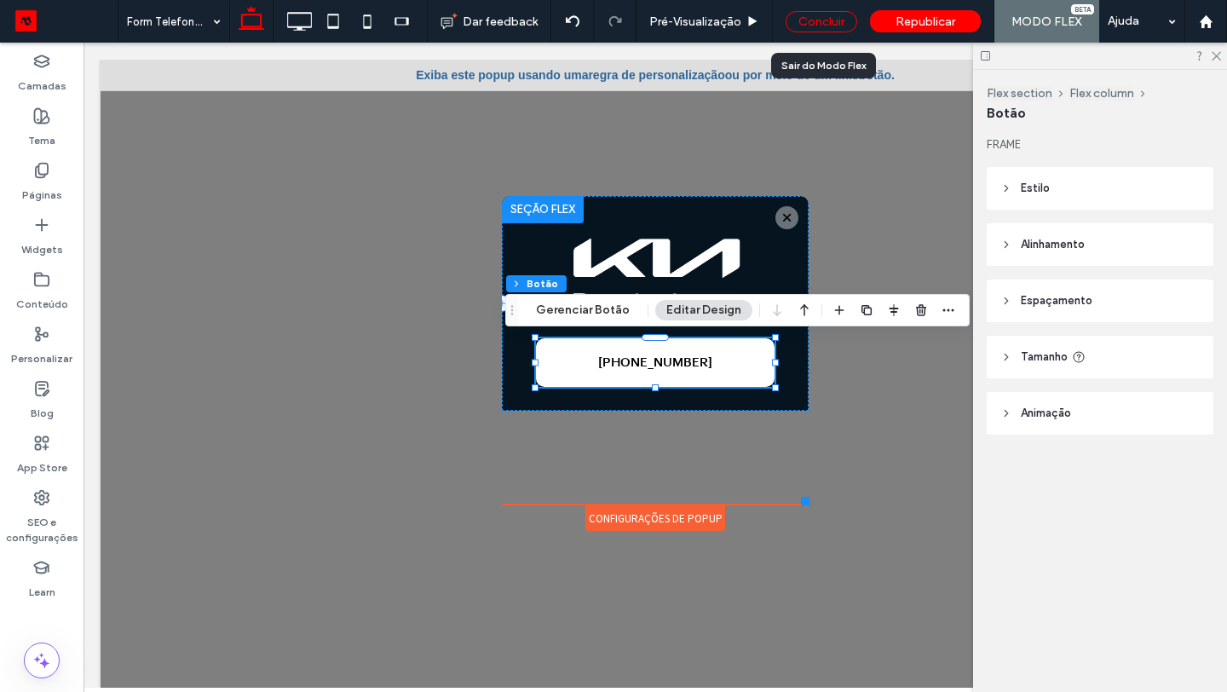
click at [855, 19] on div "Concluir" at bounding box center [822, 21] width 72 height 21
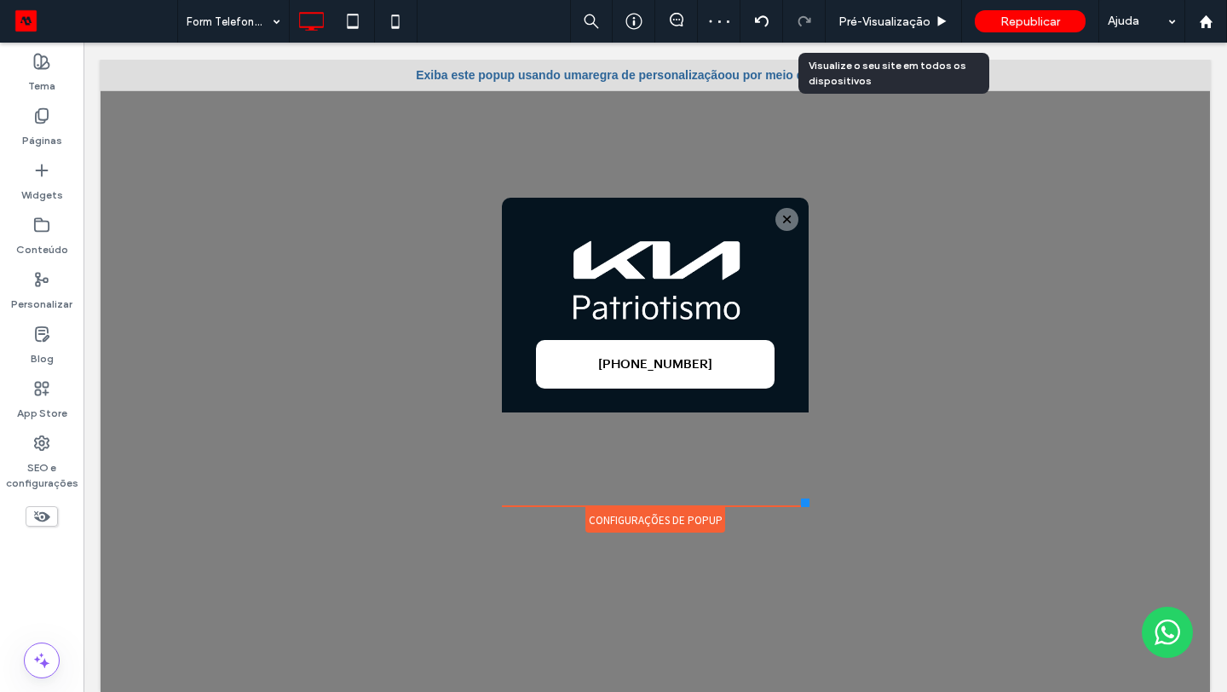
click at [855, 19] on span "Pré-Visualizaçāo" at bounding box center [884, 21] width 92 height 14
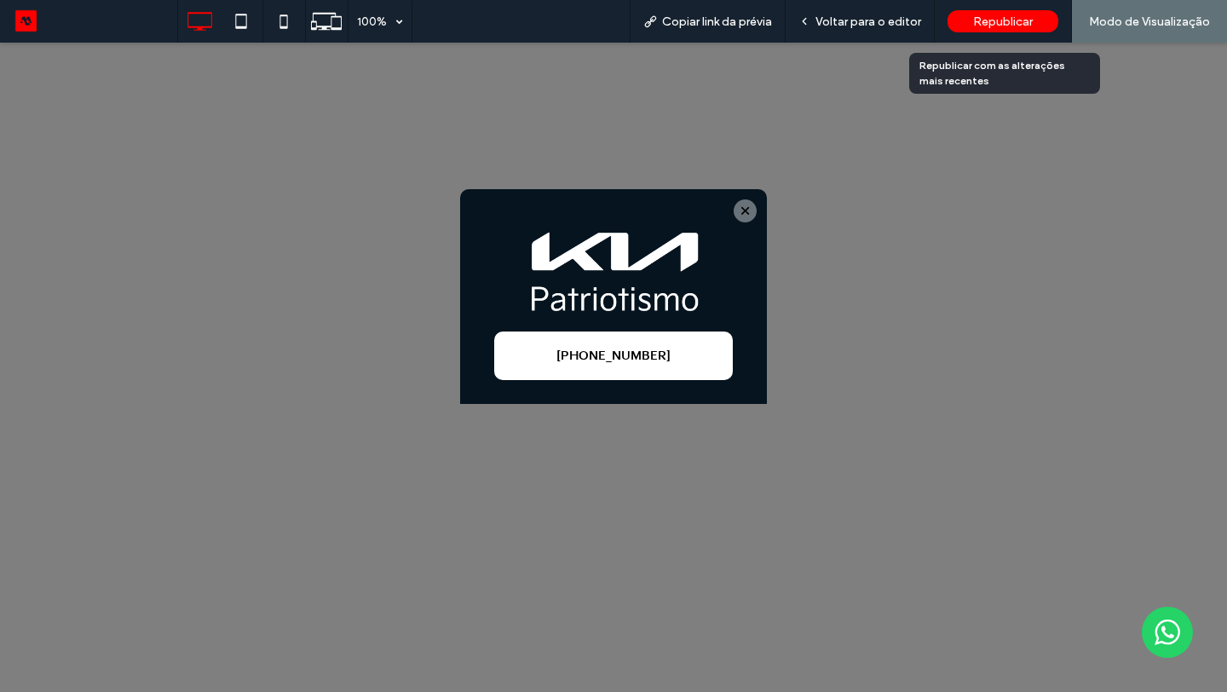
click at [987, 21] on span "Republicar" at bounding box center [1003, 21] width 60 height 14
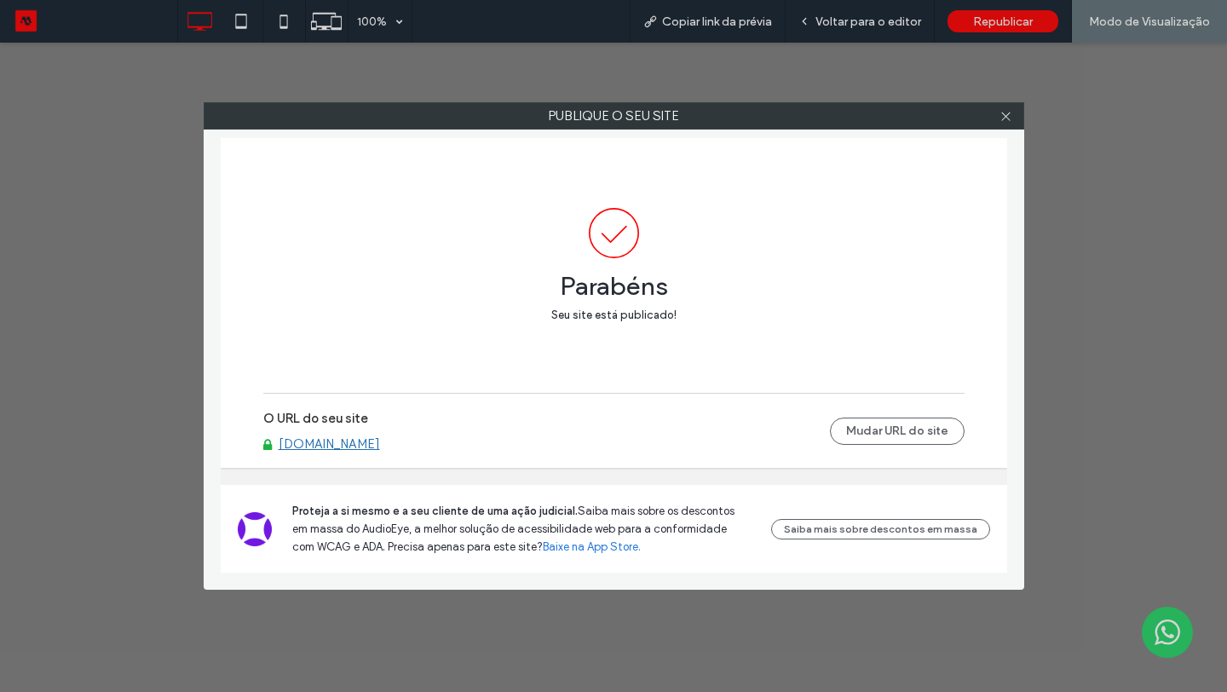
click at [380, 440] on link "www.kiapatriotismo.com" at bounding box center [329, 443] width 101 height 15
click at [1008, 115] on icon at bounding box center [1005, 116] width 13 height 13
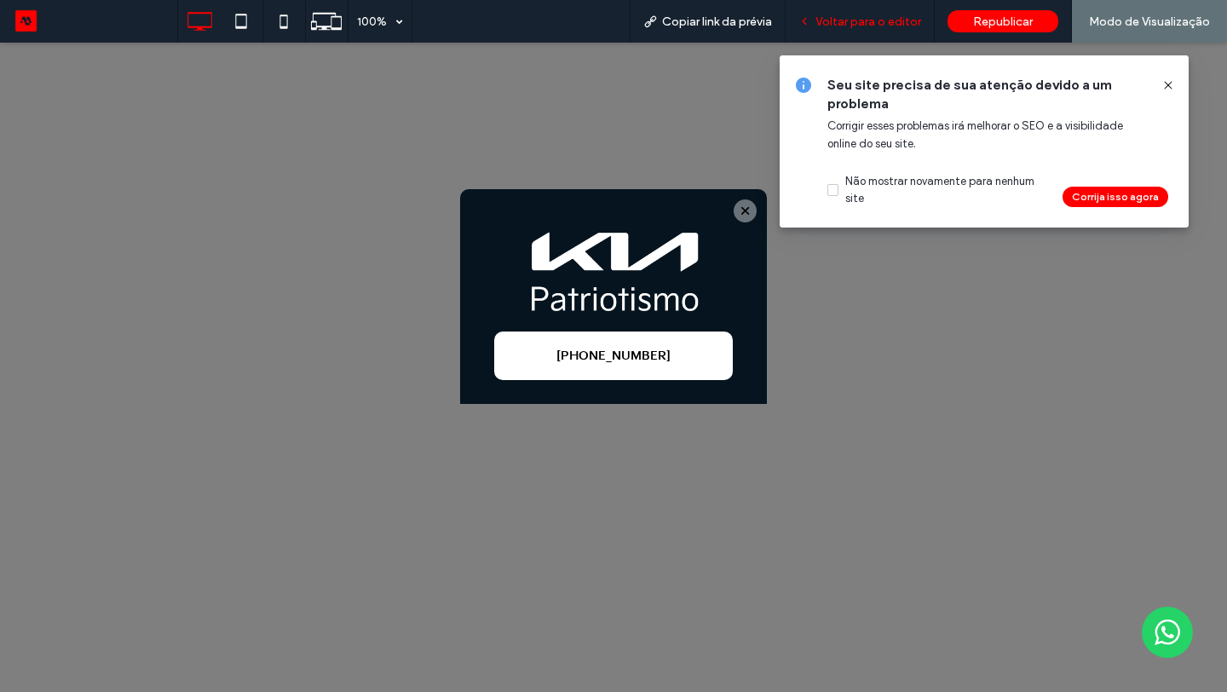
click at [812, 14] on div "Voltar para o editor" at bounding box center [860, 21] width 148 height 14
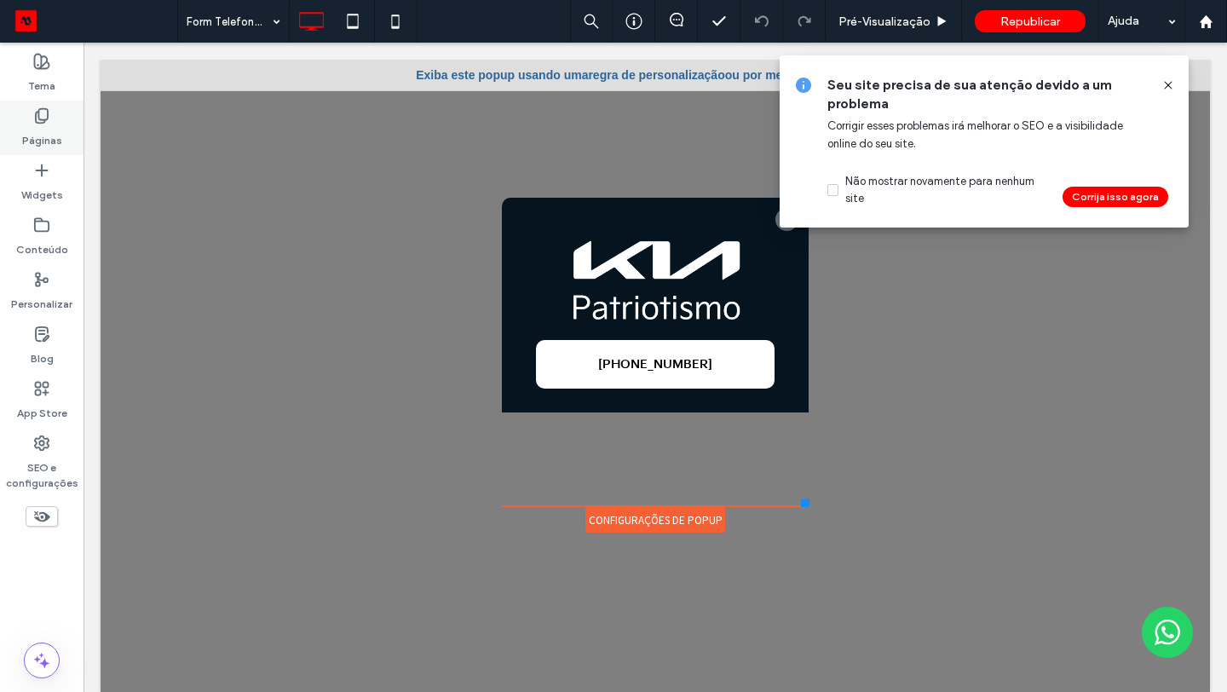
click at [39, 131] on label "Páginas" at bounding box center [42, 136] width 40 height 24
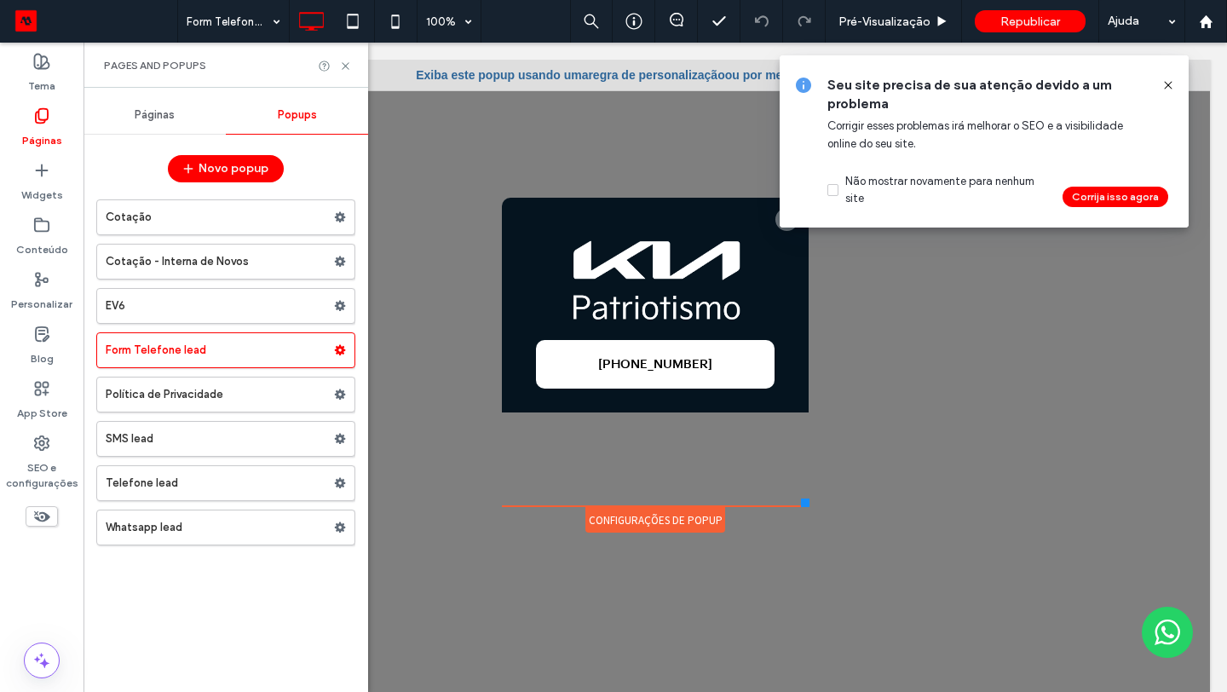
click at [170, 112] on span "Páginas" at bounding box center [155, 115] width 40 height 14
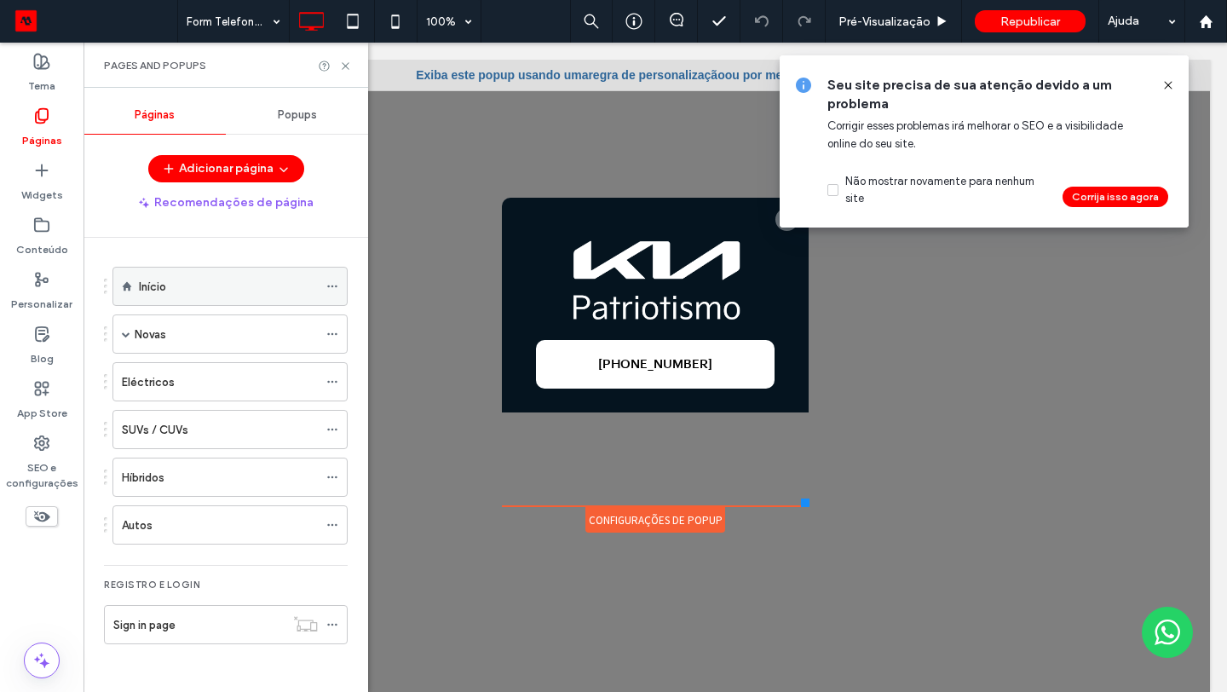
click at [205, 297] on div "Início" at bounding box center [228, 286] width 179 height 37
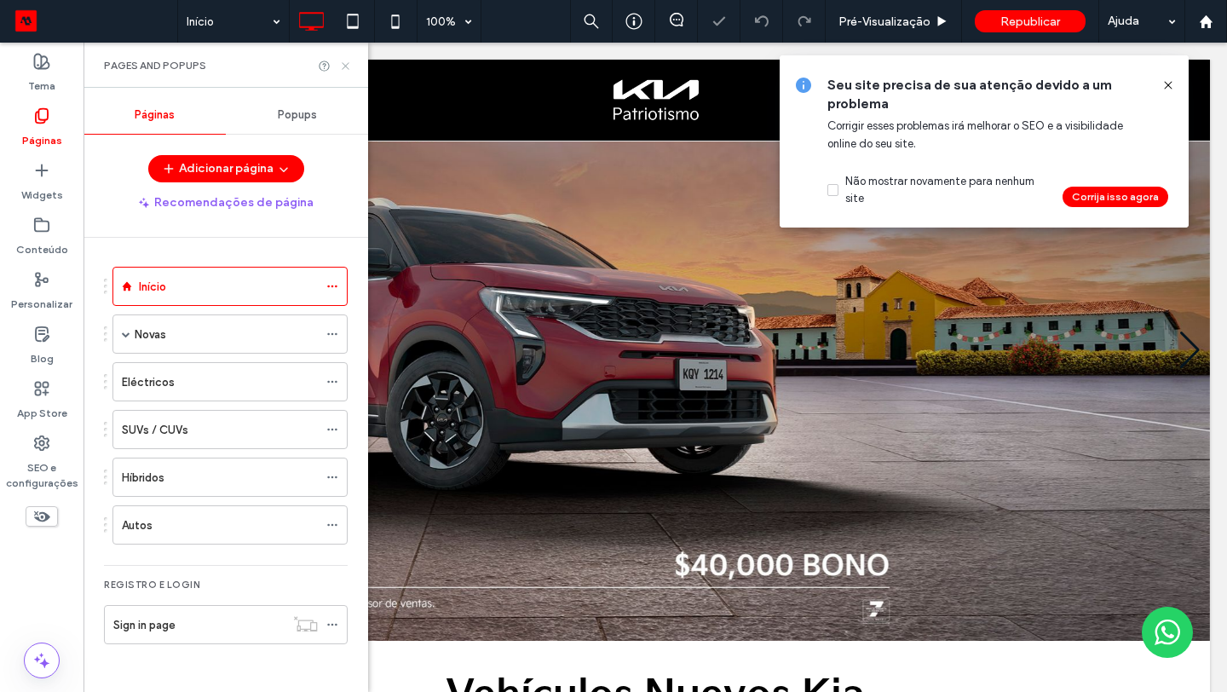
click at [348, 67] on icon at bounding box center [345, 66] width 13 height 13
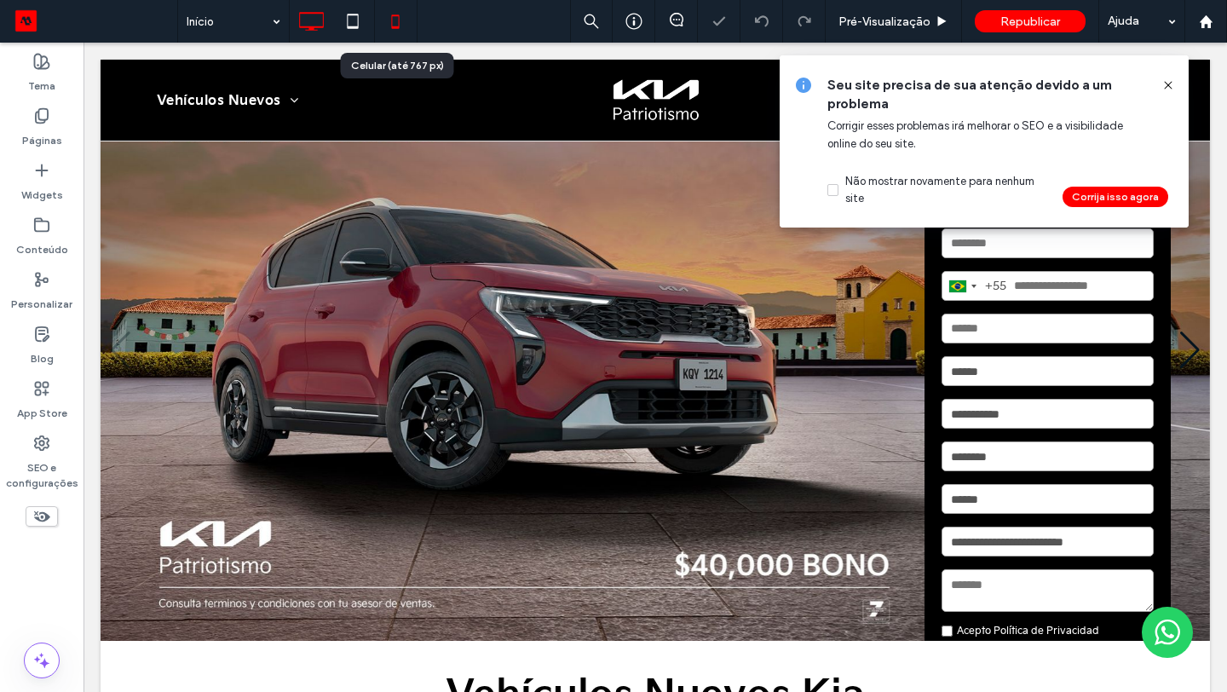
click at [389, 26] on icon at bounding box center [395, 21] width 34 height 34
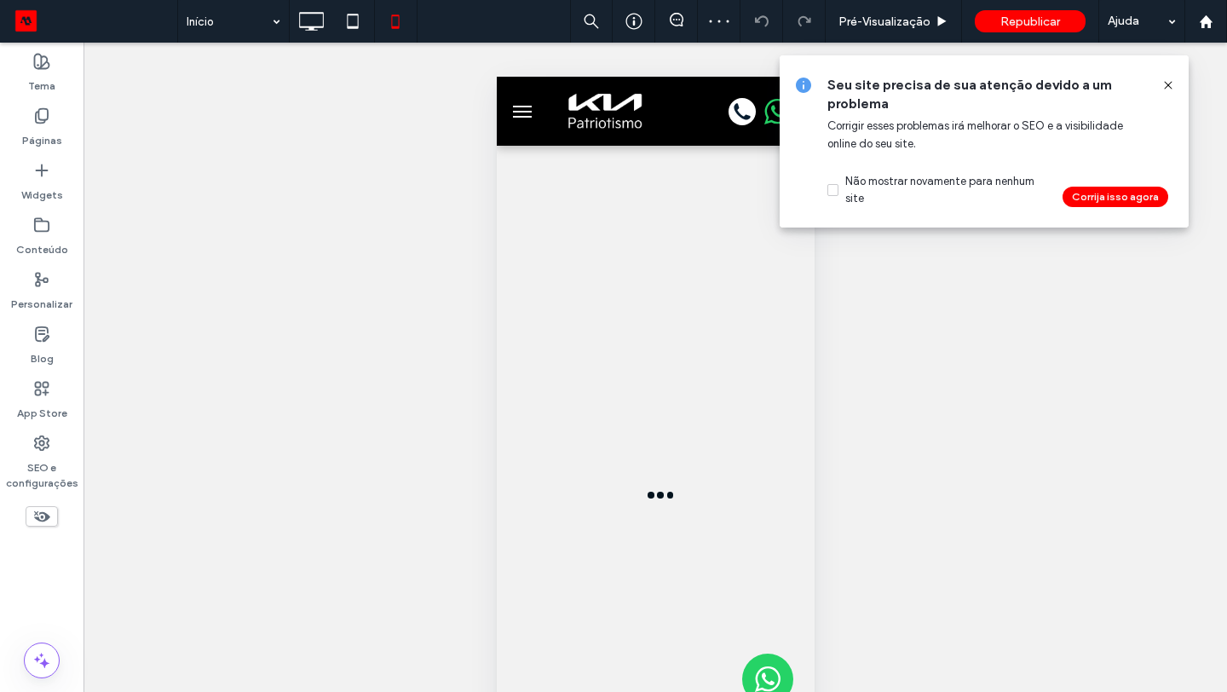
click at [1169, 85] on icon at bounding box center [1168, 85] width 14 height 14
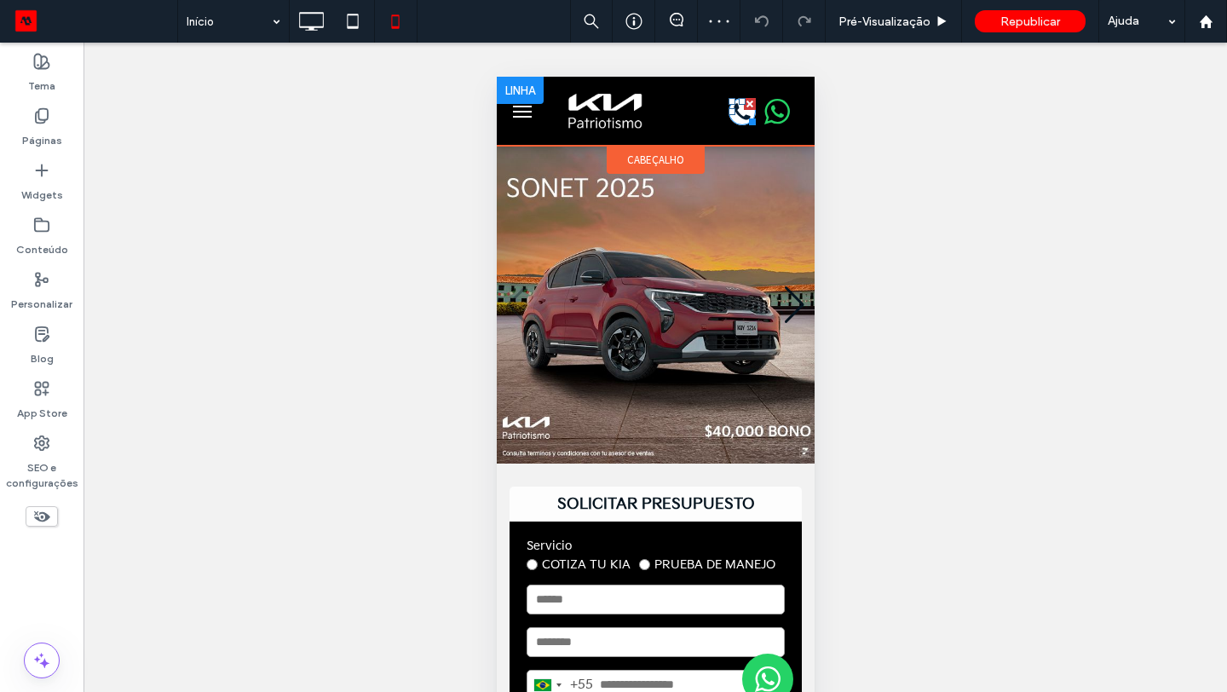
click at [741, 115] on icon at bounding box center [742, 111] width 16 height 16
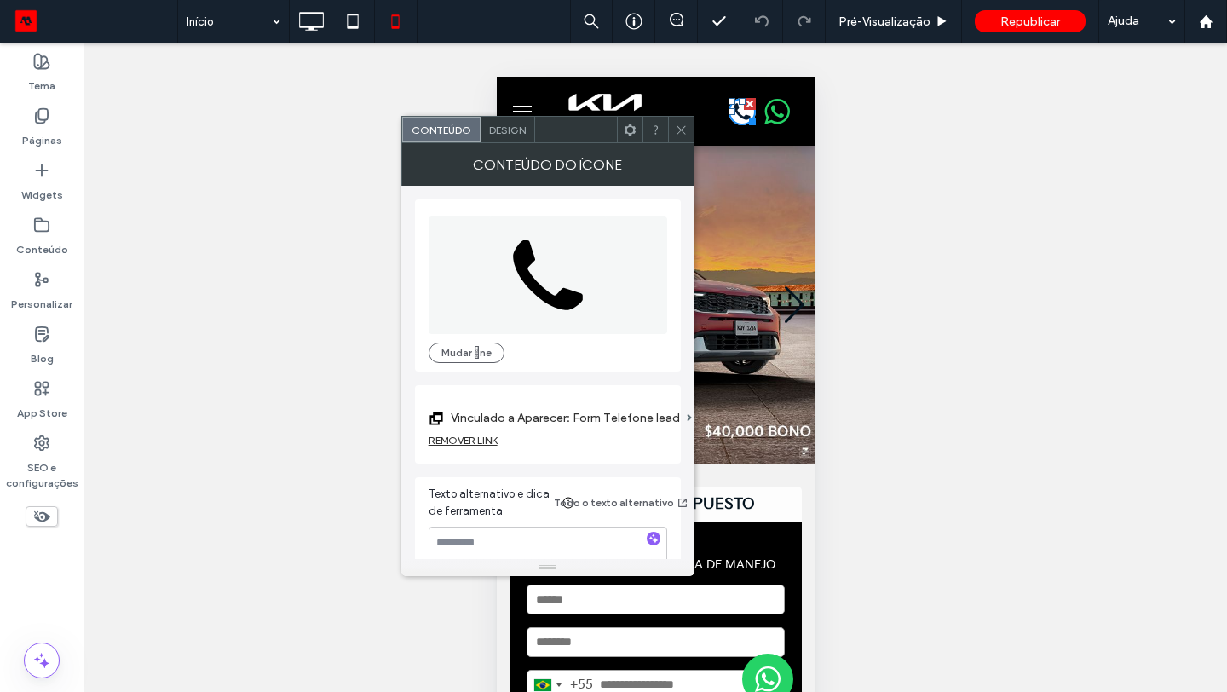
click at [681, 135] on icon at bounding box center [681, 130] width 13 height 13
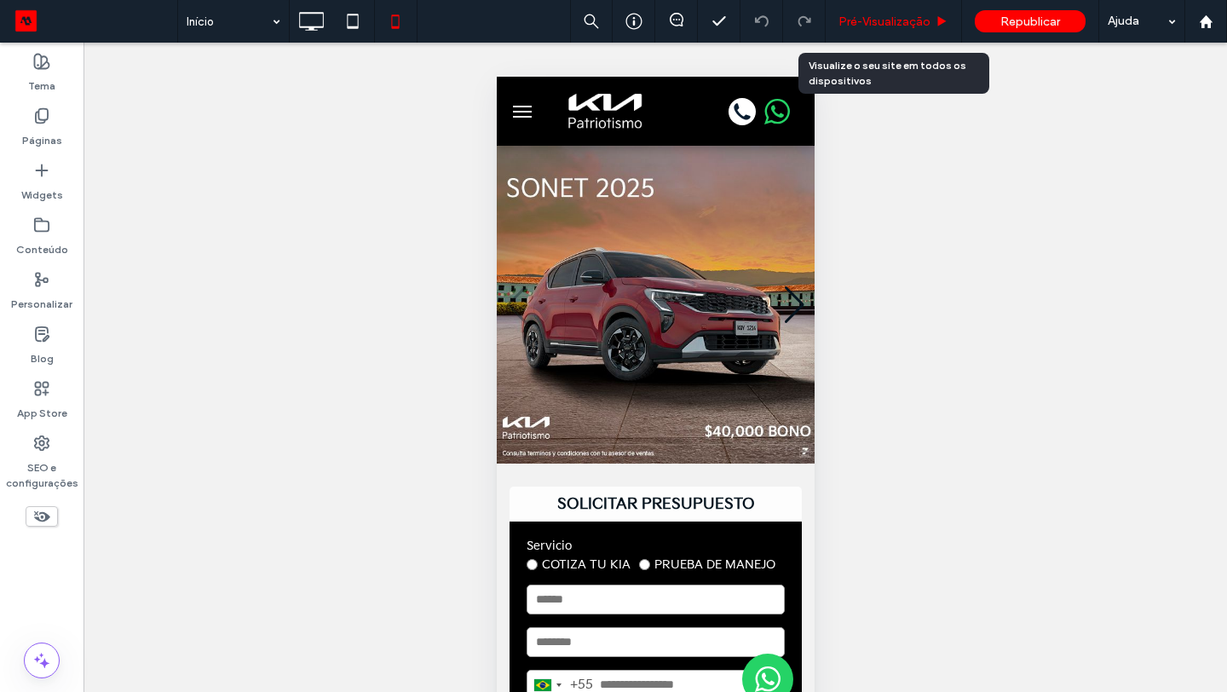
click at [887, 26] on span "Pré-Visualizaçāo" at bounding box center [884, 21] width 92 height 14
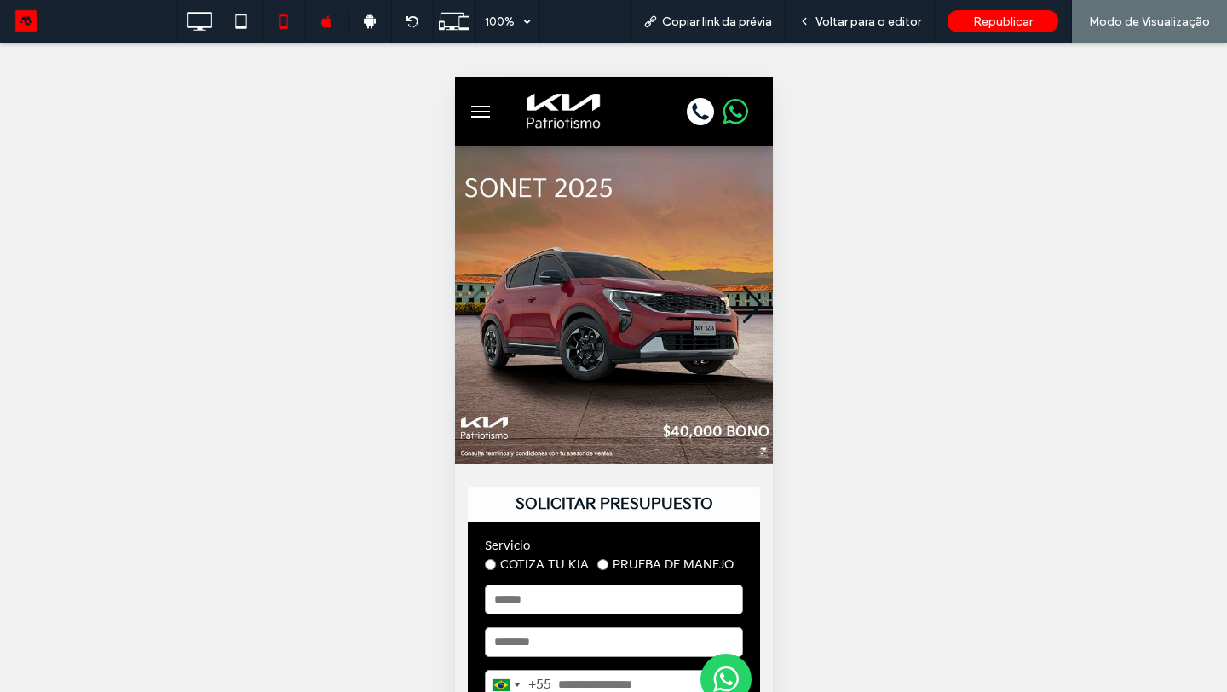
click at [696, 104] on icon at bounding box center [699, 111] width 27 height 27
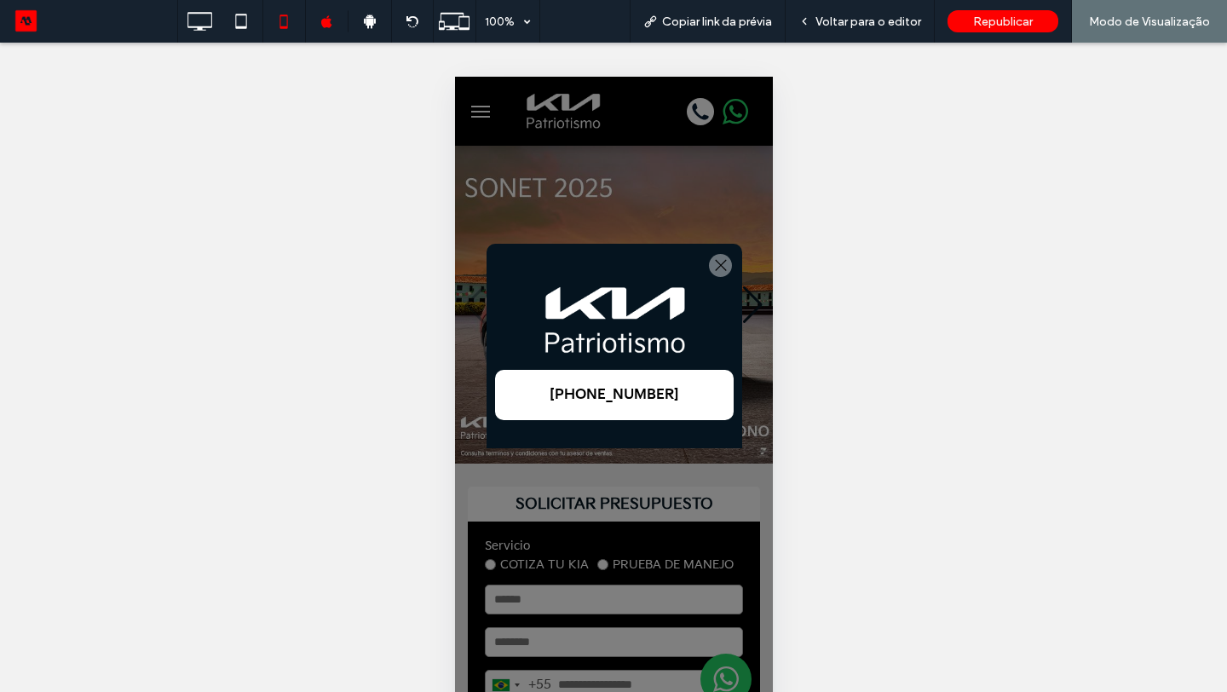
click at [724, 267] on div at bounding box center [719, 265] width 23 height 23
